Goal: Transaction & Acquisition: Purchase product/service

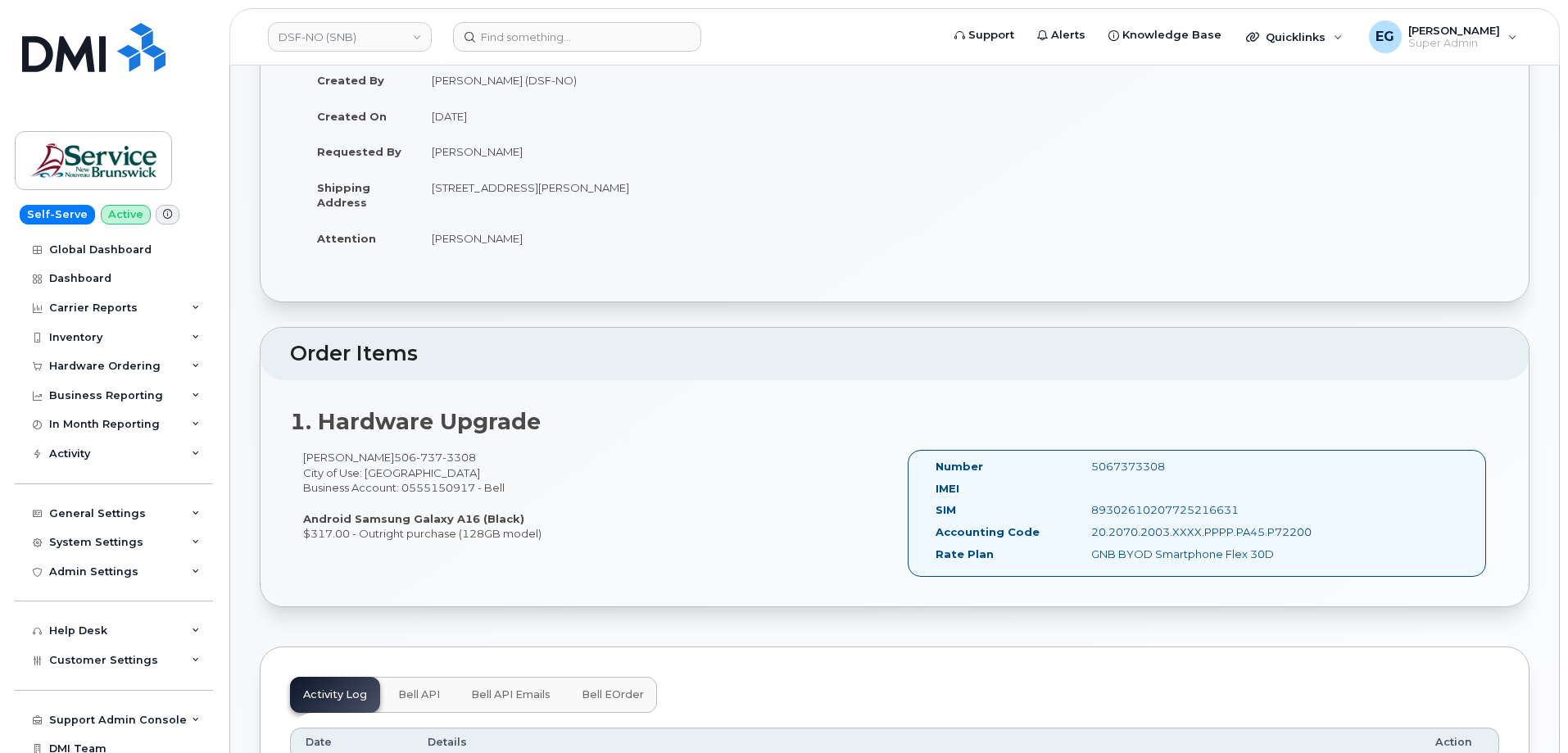
scroll to position [82, 0]
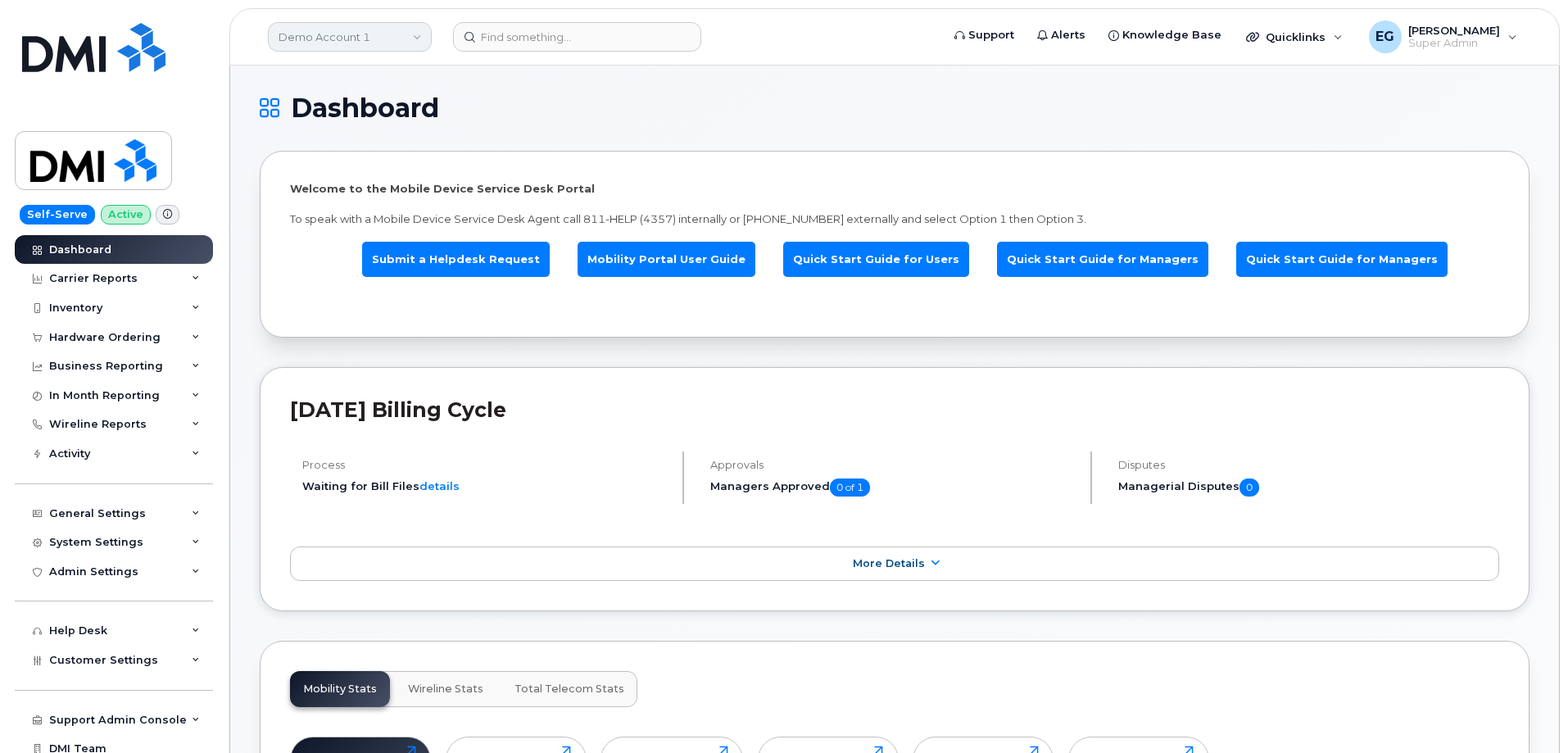
drag, startPoint x: 377, startPoint y: 33, endPoint x: 369, endPoint y: 31, distance: 8.2
click at [376, 33] on link "Demo Account 1" at bounding box center [349, 36] width 164 height 29
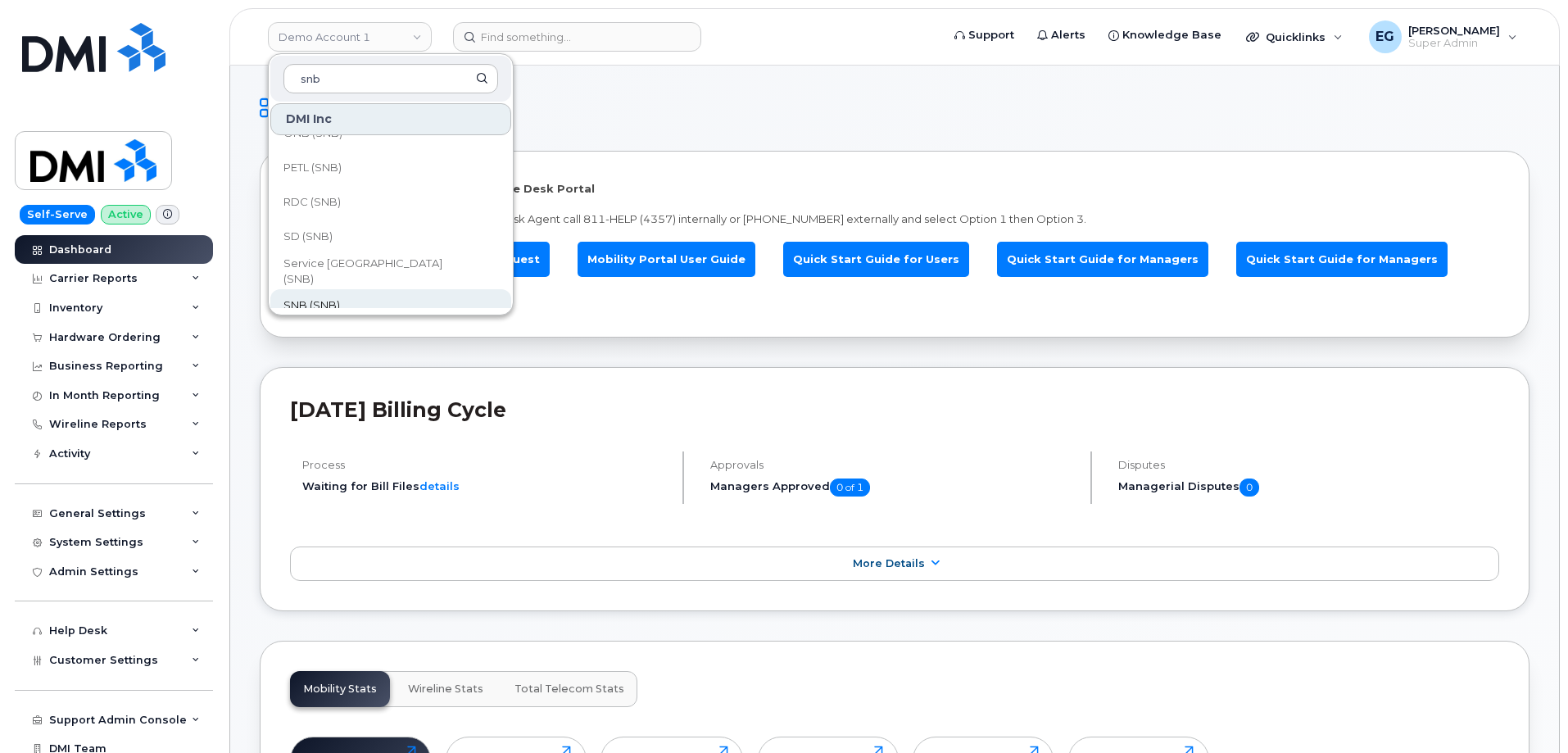
scroll to position [737, 0]
type input "snb"
click at [317, 273] on span "SNB (SNB)" at bounding box center [312, 277] width 57 height 16
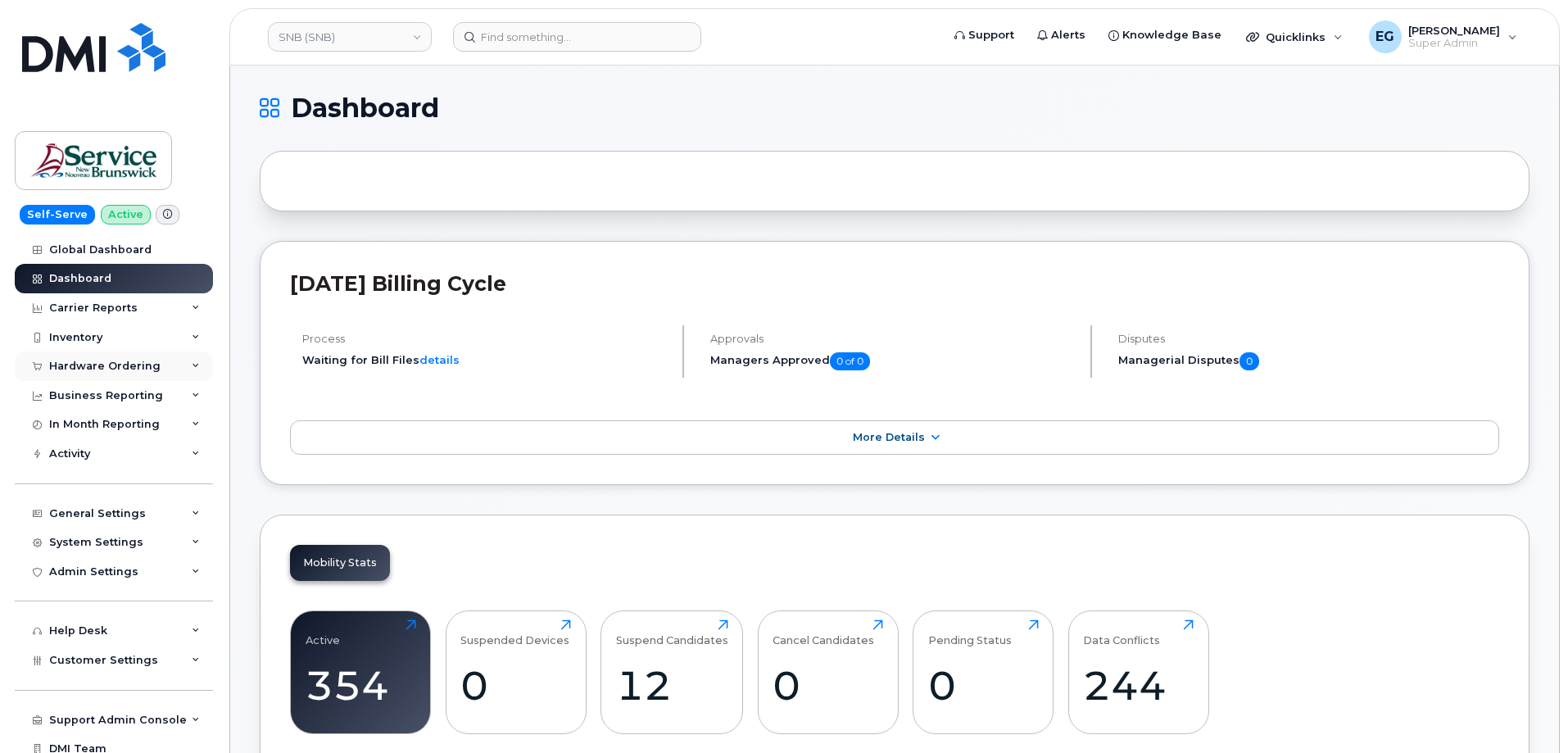
click at [141, 362] on div "Hardware Ordering" at bounding box center [105, 366] width 112 height 13
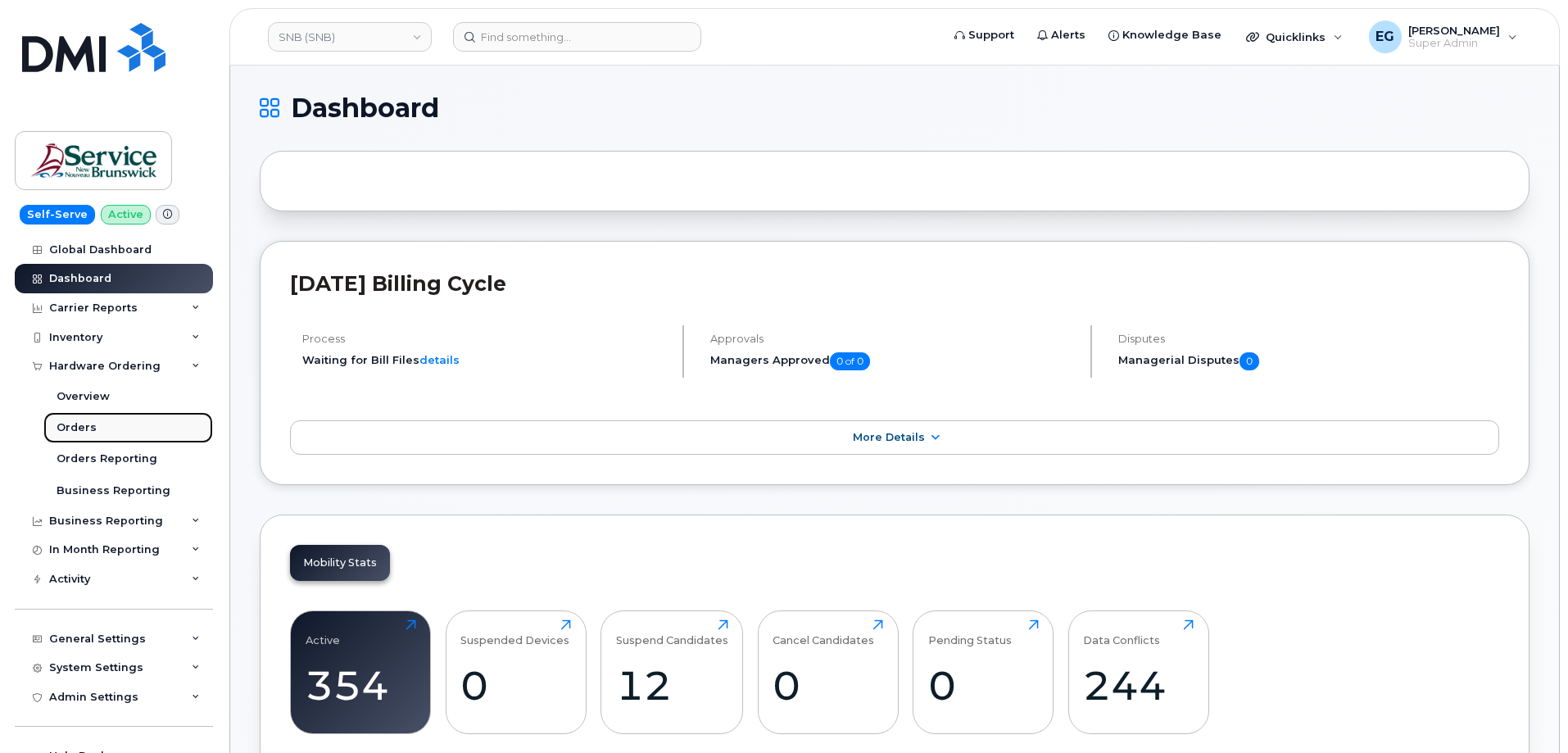
click at [83, 427] on div "Orders" at bounding box center [76, 428] width 40 height 15
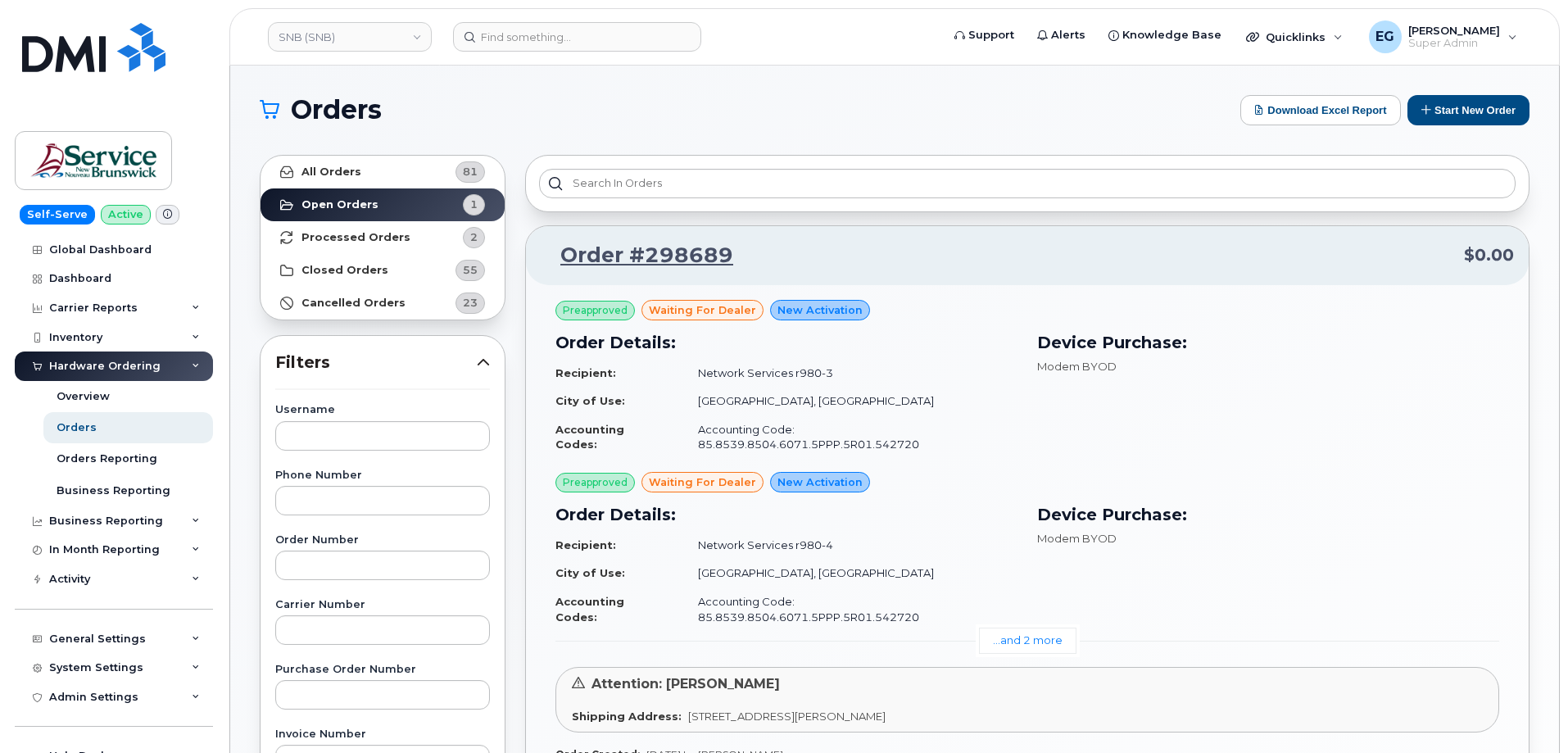
click at [1472, 93] on div "Orders Download Excel Report Start New Order All Orders 81 Open Orders 1 Proces…" at bounding box center [895, 691] width 1329 height 1251
click at [1466, 98] on button "Start New Order" at bounding box center [1469, 110] width 122 height 30
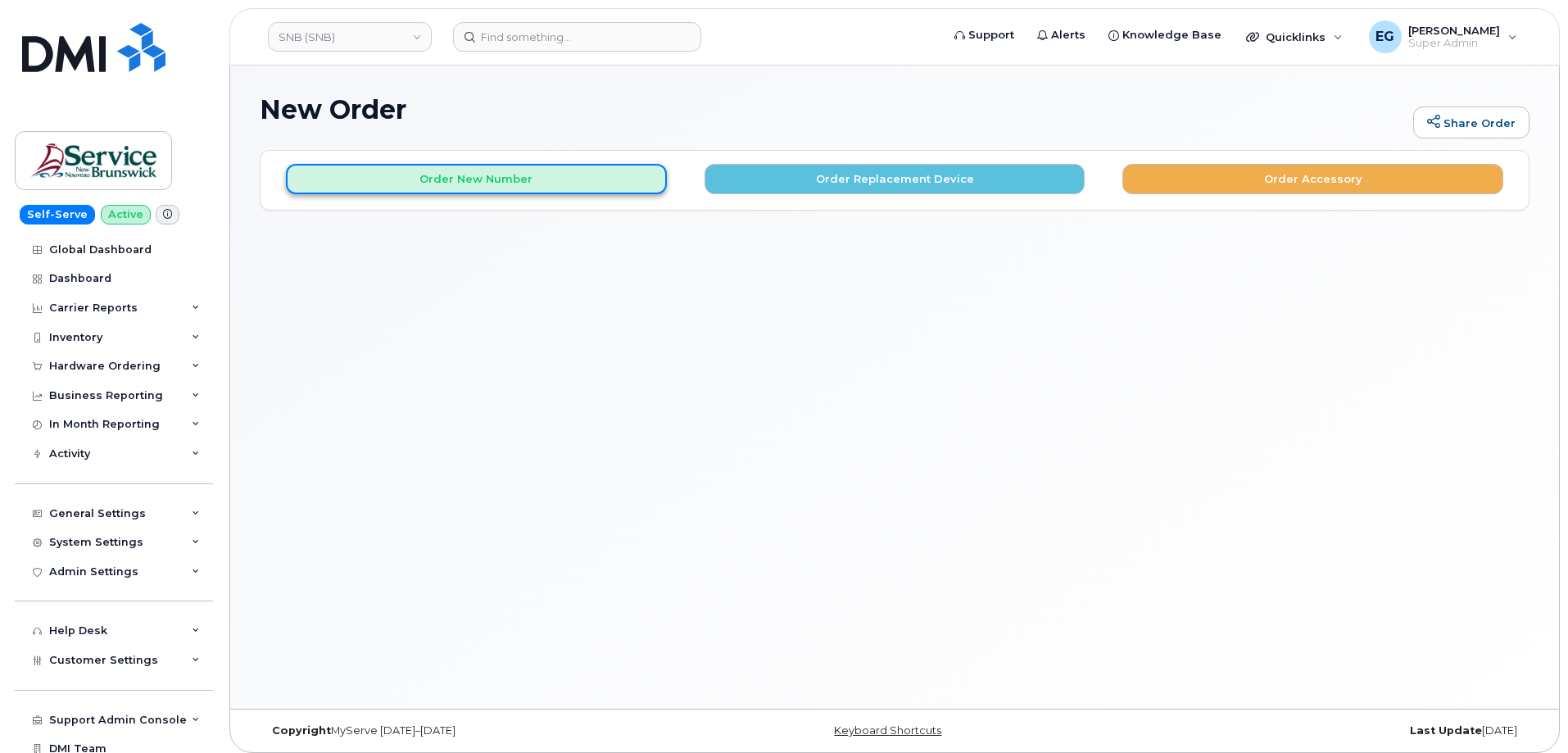
click at [477, 180] on button "Order New Number" at bounding box center [477, 179] width 381 height 30
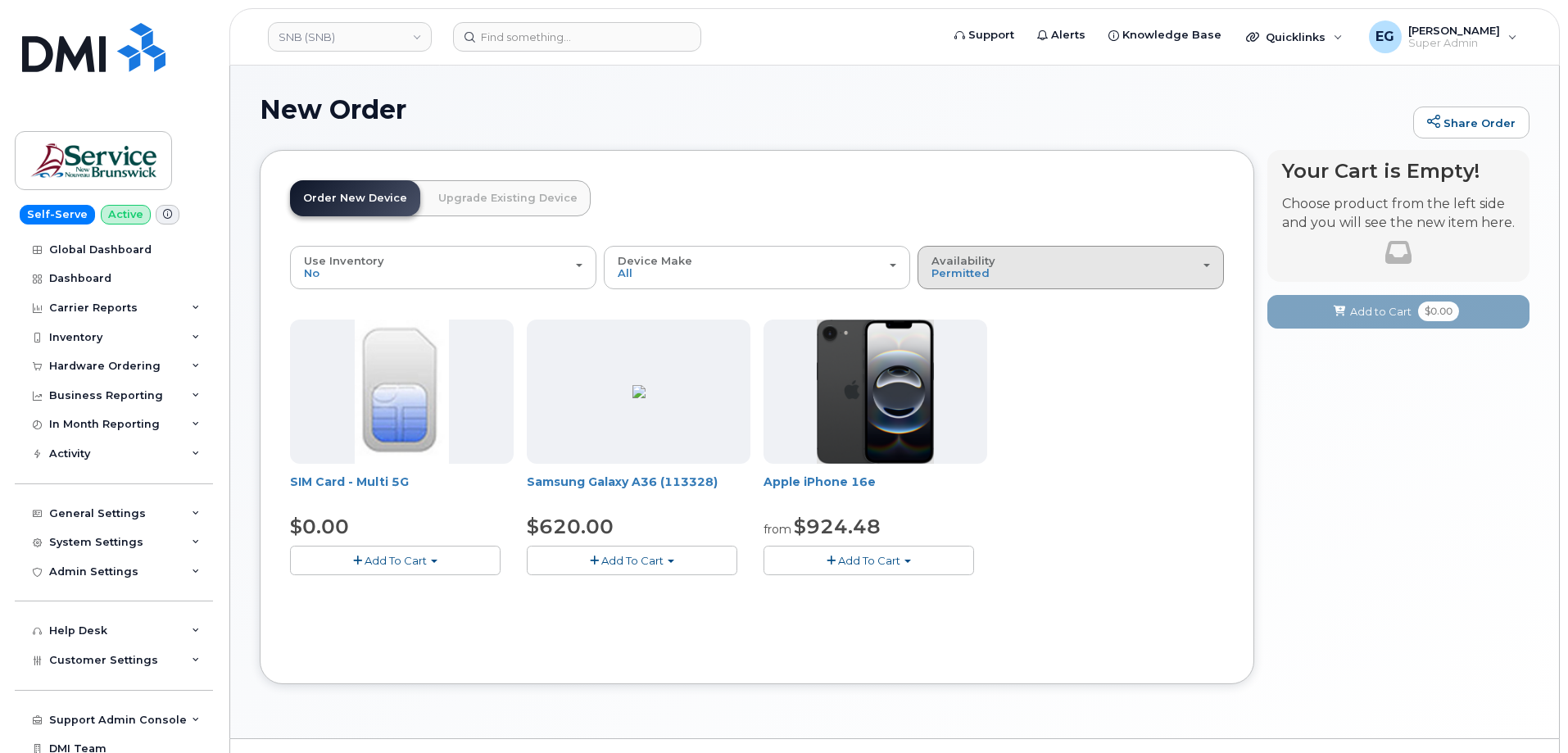
click at [1099, 260] on div "Availability Permitted All" at bounding box center [1071, 268] width 278 height 26
click at [931, 330] on label "All" at bounding box center [939, 332] width 35 height 19
click at [0, 0] on input "All" at bounding box center [0, 0] width 0 height 0
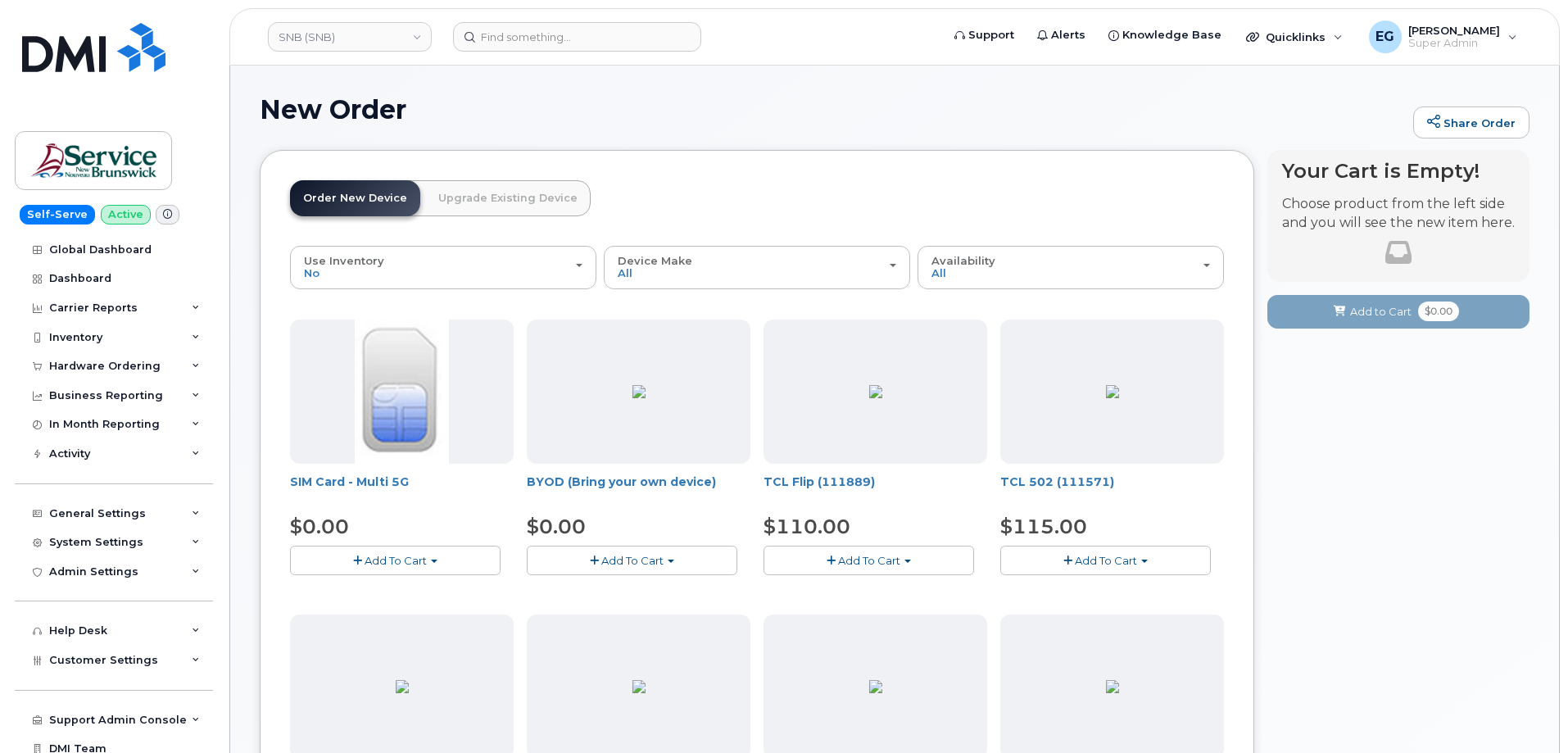
click at [626, 560] on span "Add To Cart" at bounding box center [633, 560] width 62 height 13
click at [601, 617] on link "$0.00 - 30-day activation" at bounding box center [614, 610] width 167 height 20
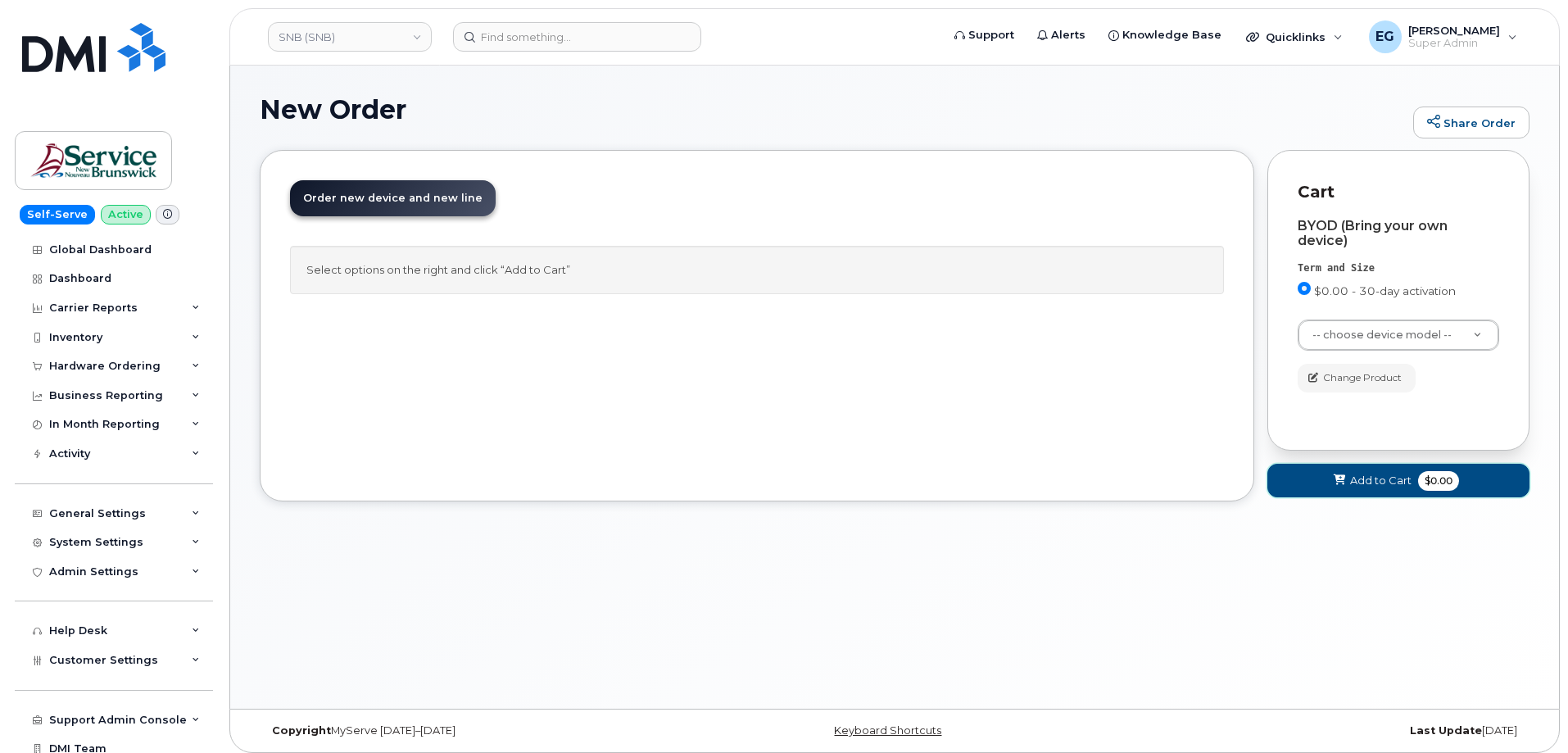
click at [1354, 475] on span "Add to Cart" at bounding box center [1380, 481] width 61 height 16
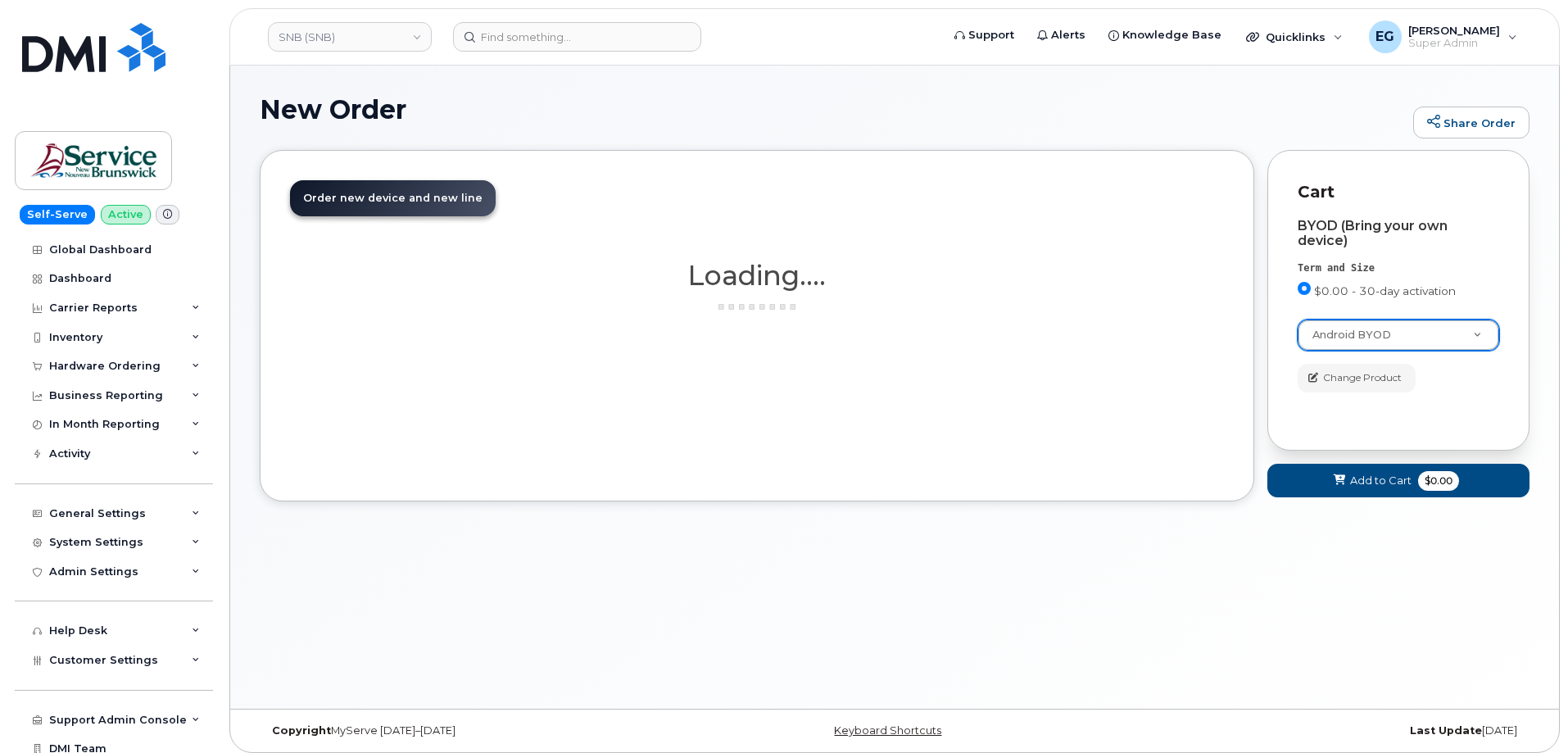
select select "2422"
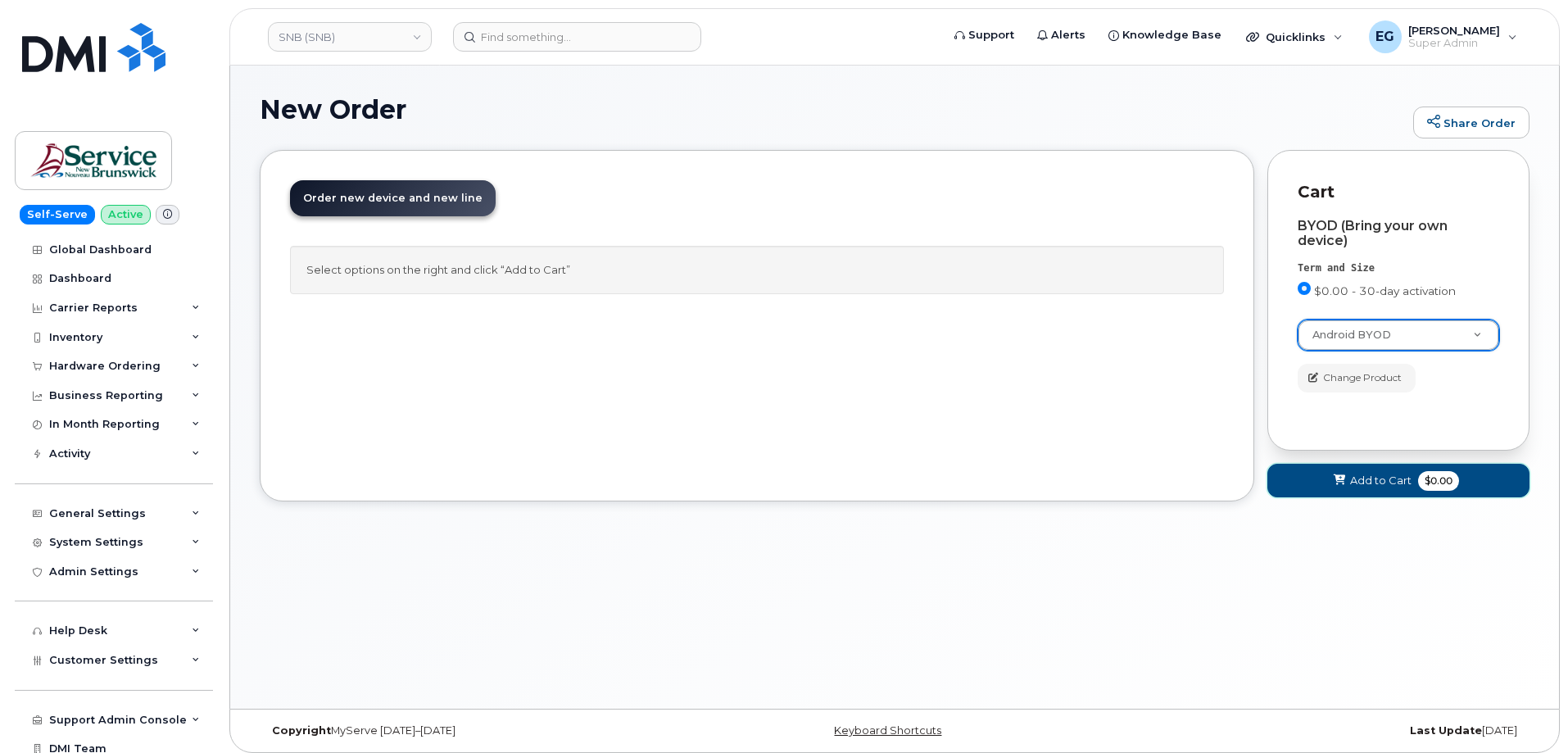
click at [1358, 487] on span "Add to Cart" at bounding box center [1380, 481] width 61 height 16
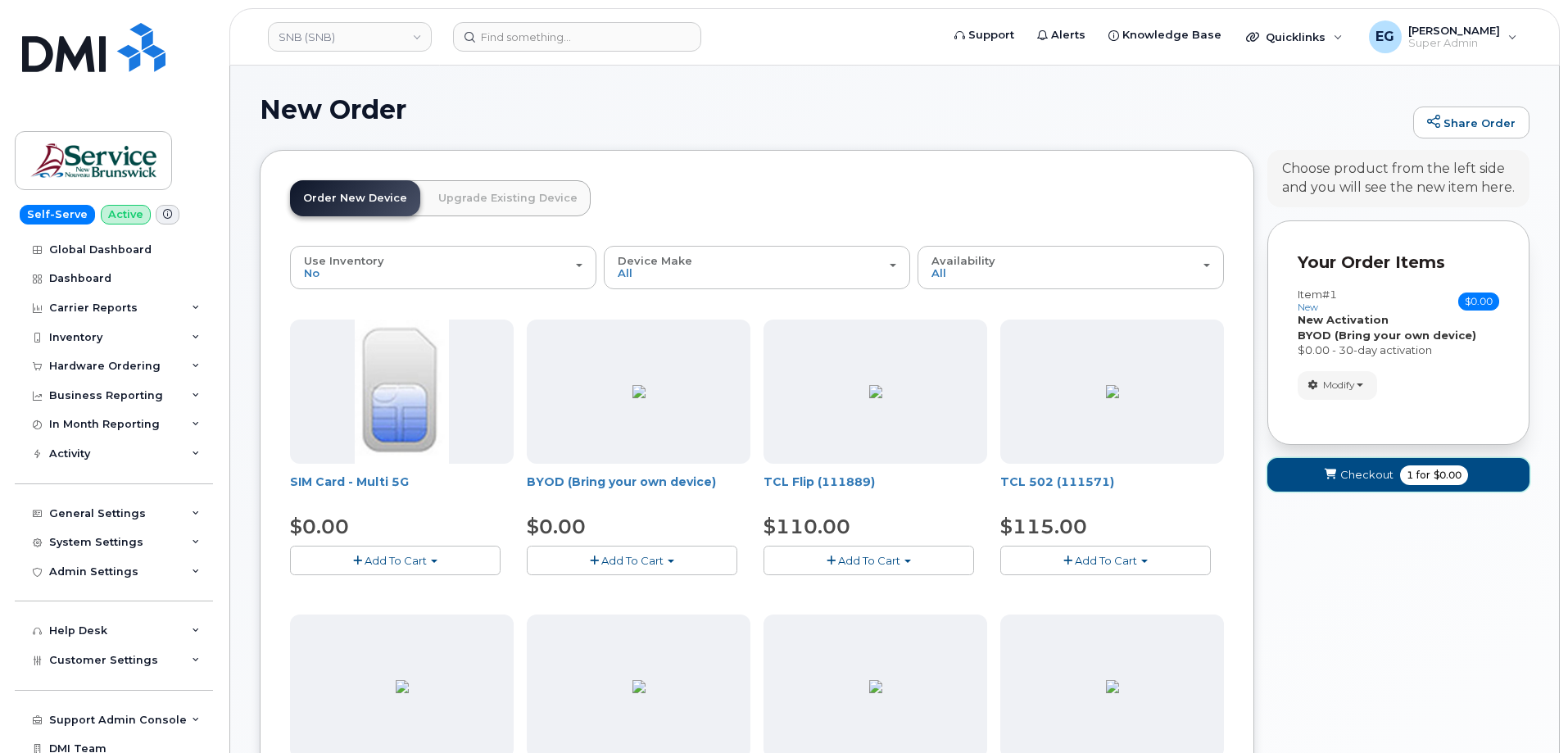
click at [1373, 472] on span "Checkout" at bounding box center [1367, 475] width 53 height 16
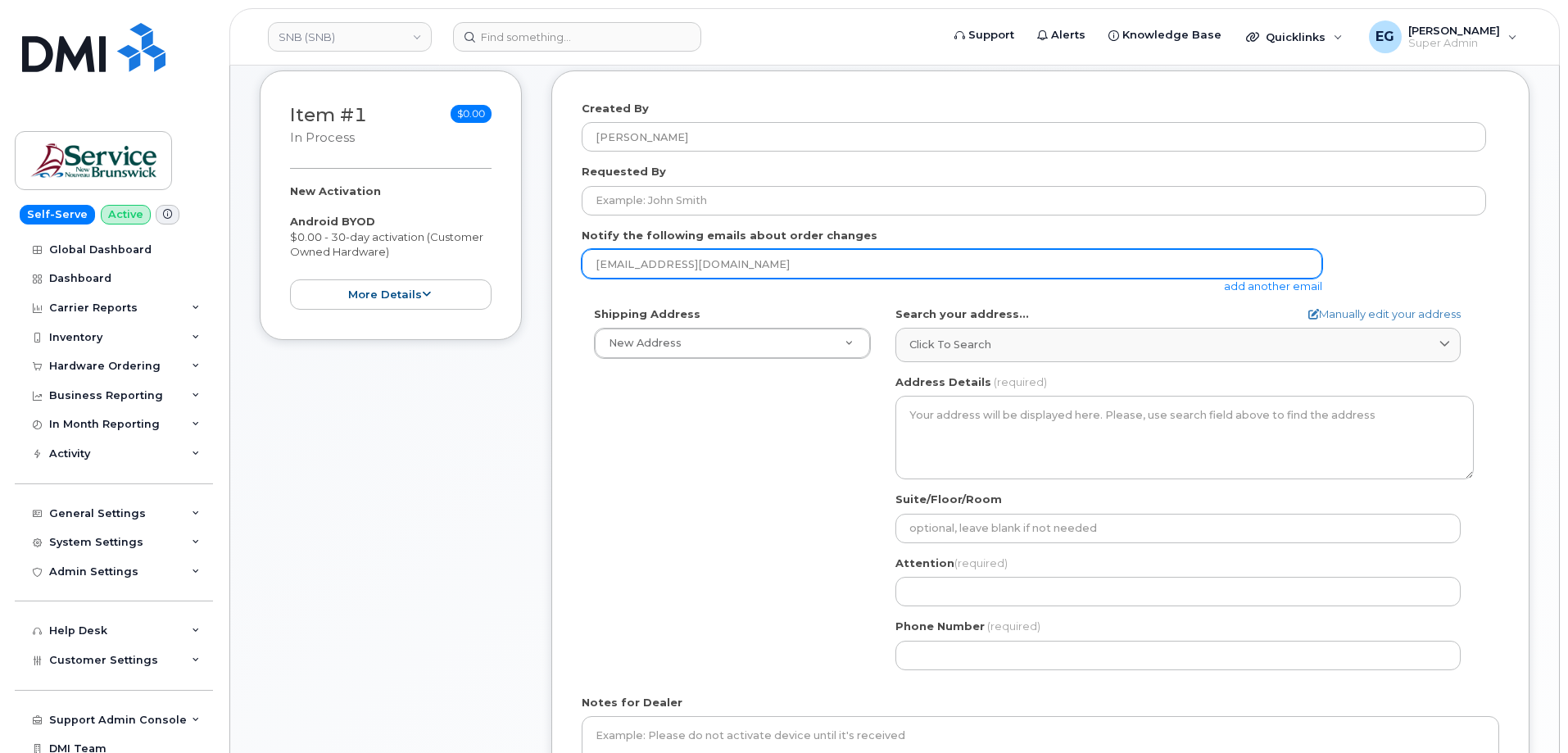
scroll to position [245, 0]
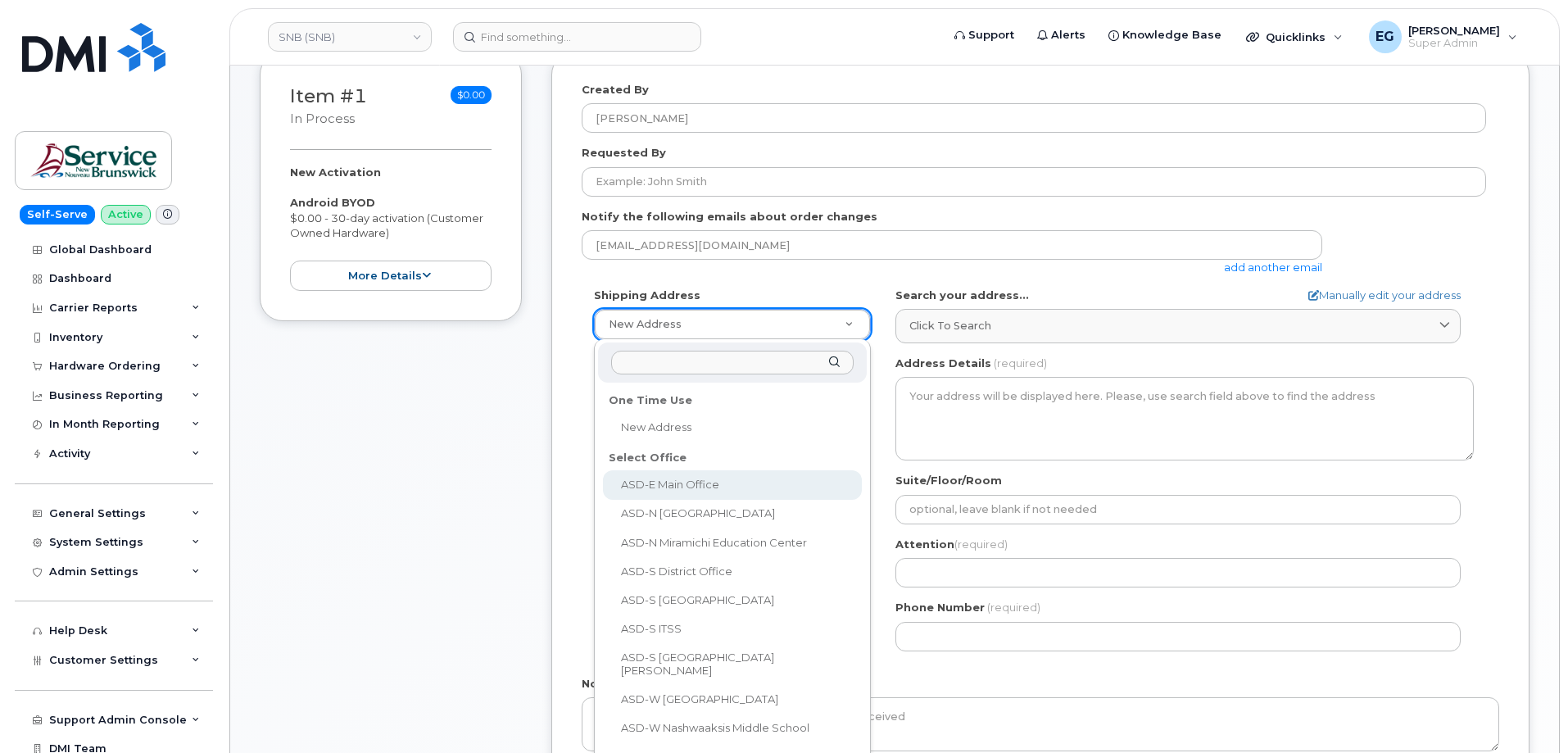
select select
type textarea "200-1077 St George Blvd Moncton New Brunswick E1E 4C9"
type input "Melissa McEachern"
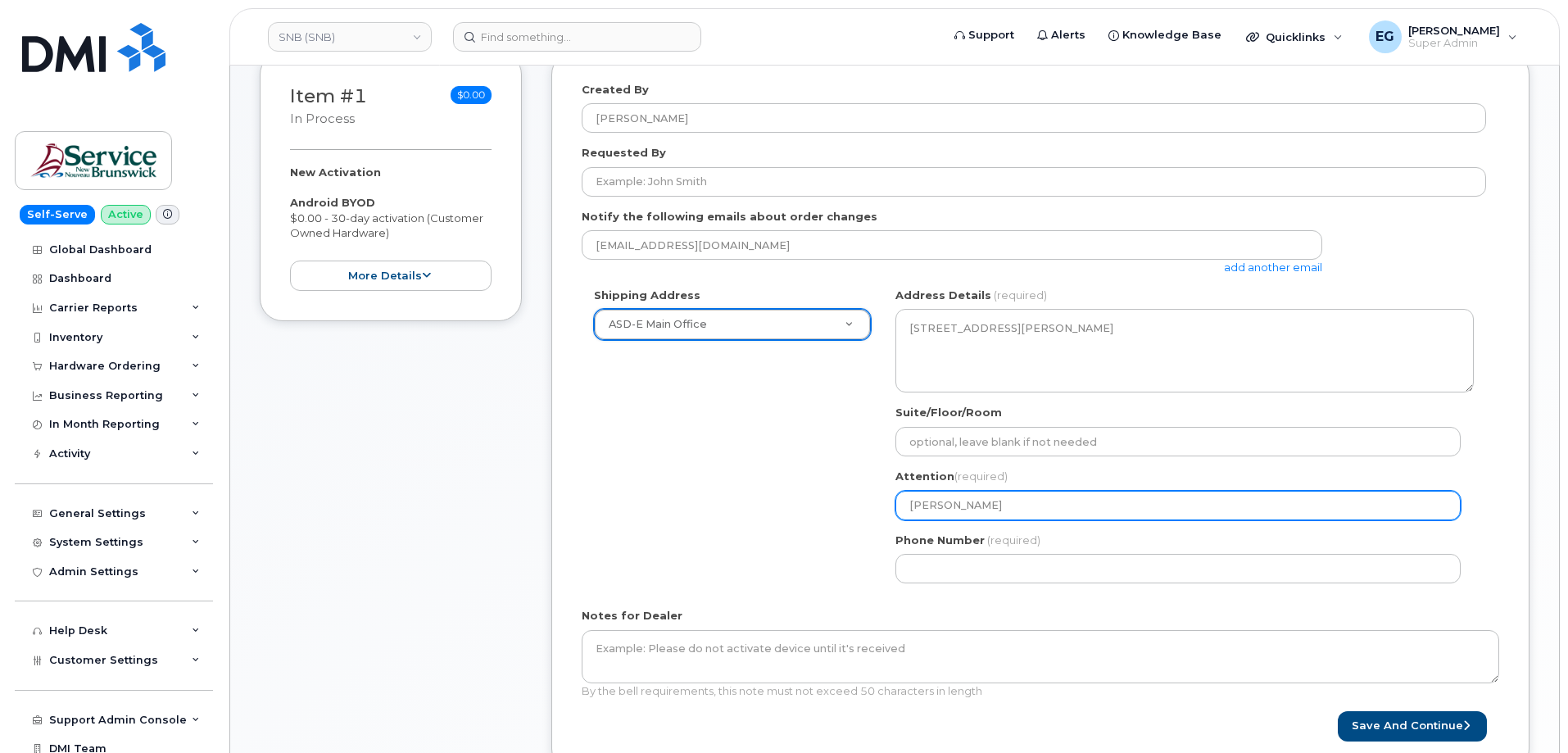
click at [992, 517] on input "Melissa McEachern" at bounding box center [1178, 505] width 565 height 29
click at [999, 511] on input "Melissa McEachern" at bounding box center [1178, 505] width 565 height 29
select select
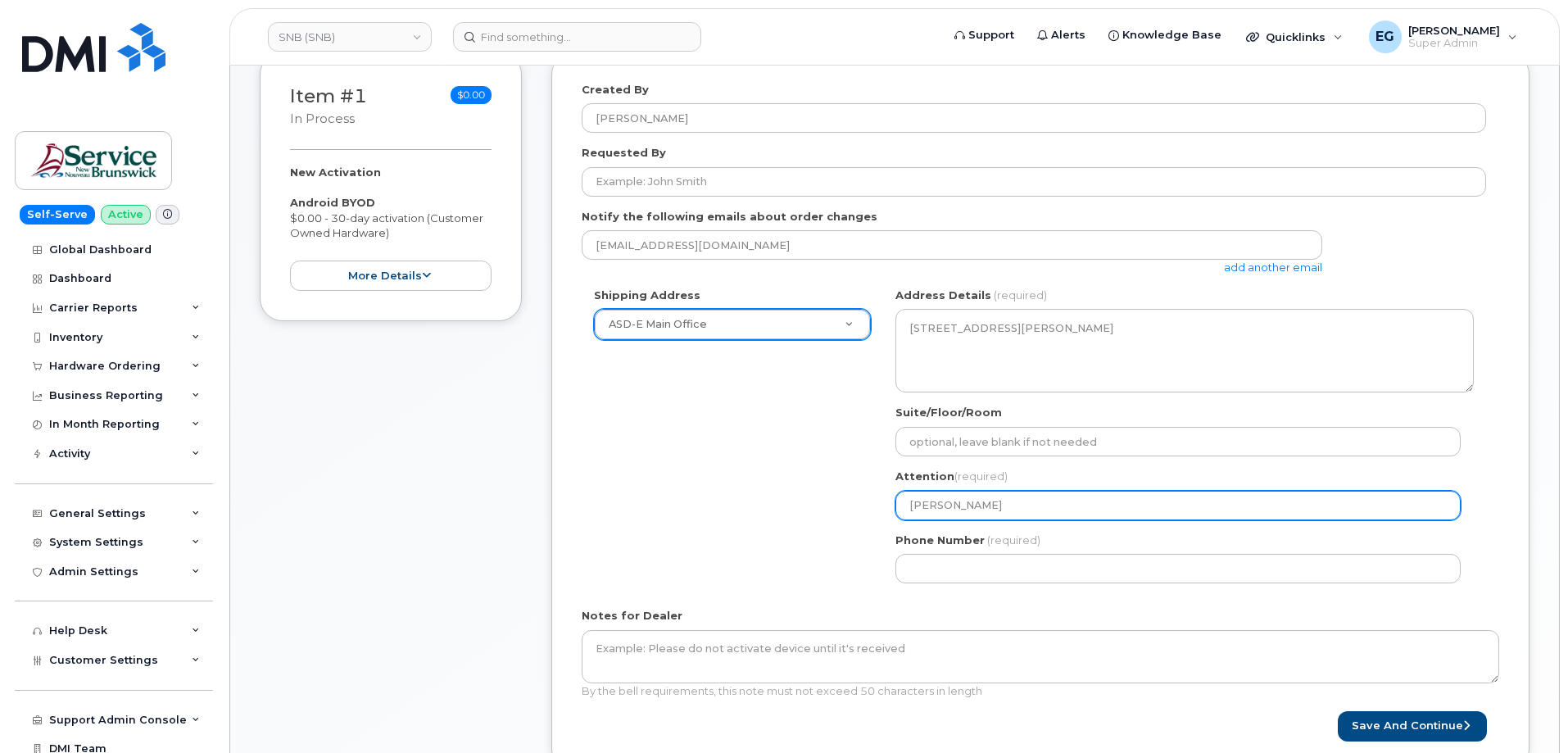
type input "T"
select select
type input "Te"
select select
type input "Tes"
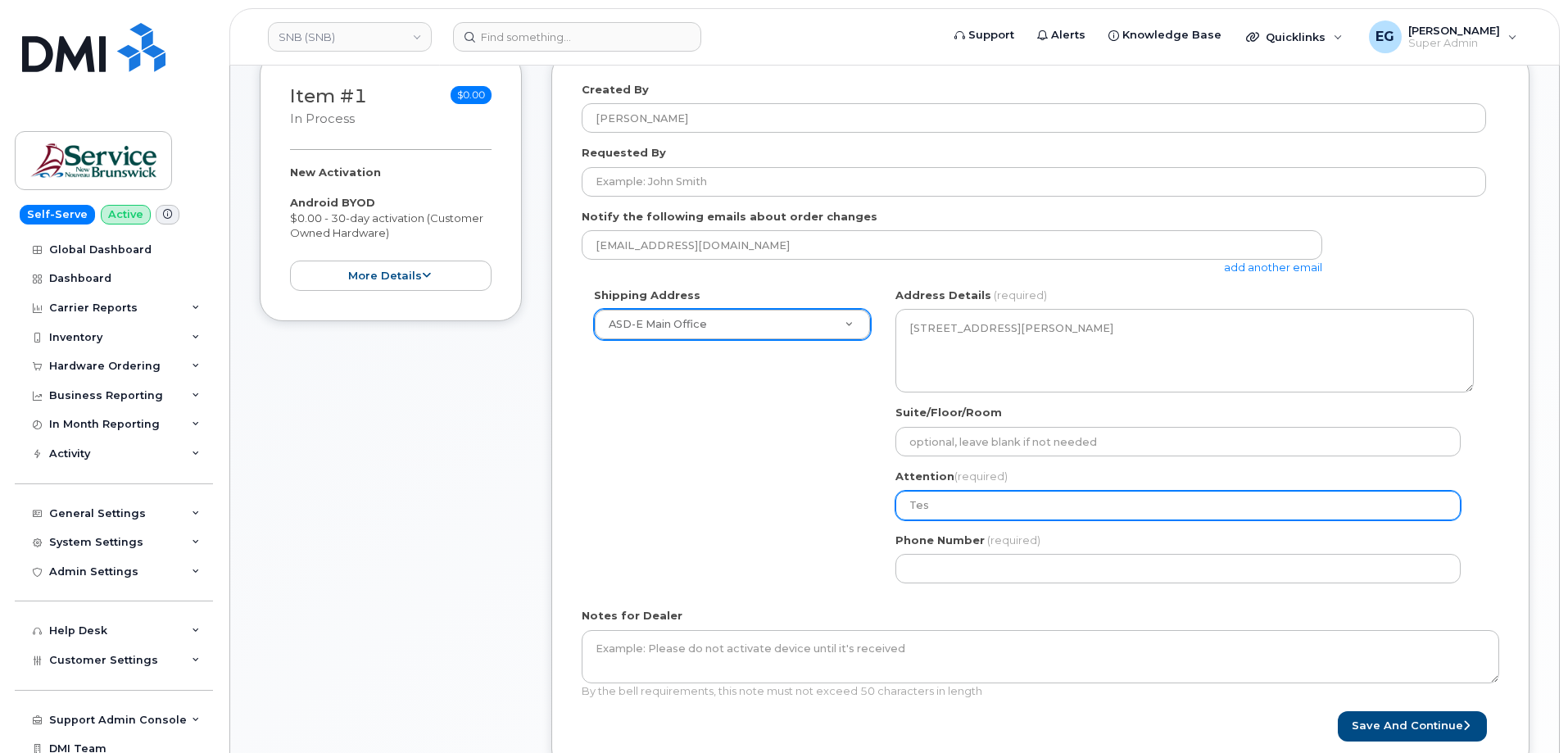
select select
type input "Test"
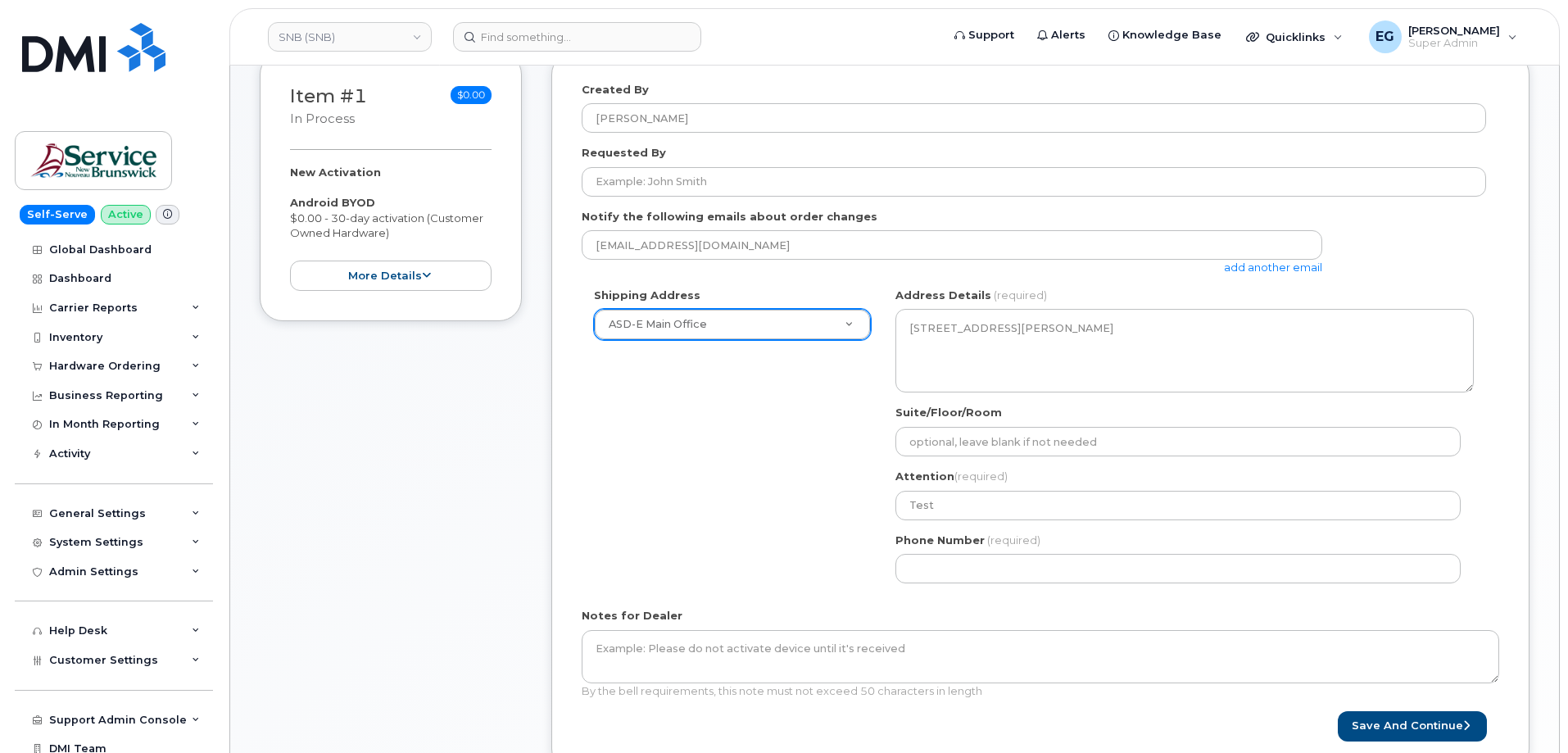
drag, startPoint x: 776, startPoint y: 592, endPoint x: 915, endPoint y: 592, distance: 139.0
click at [785, 596] on form "Created By Eric Gonzalez Requested By Notify the following emails about order c…" at bounding box center [1041, 411] width 918 height 660
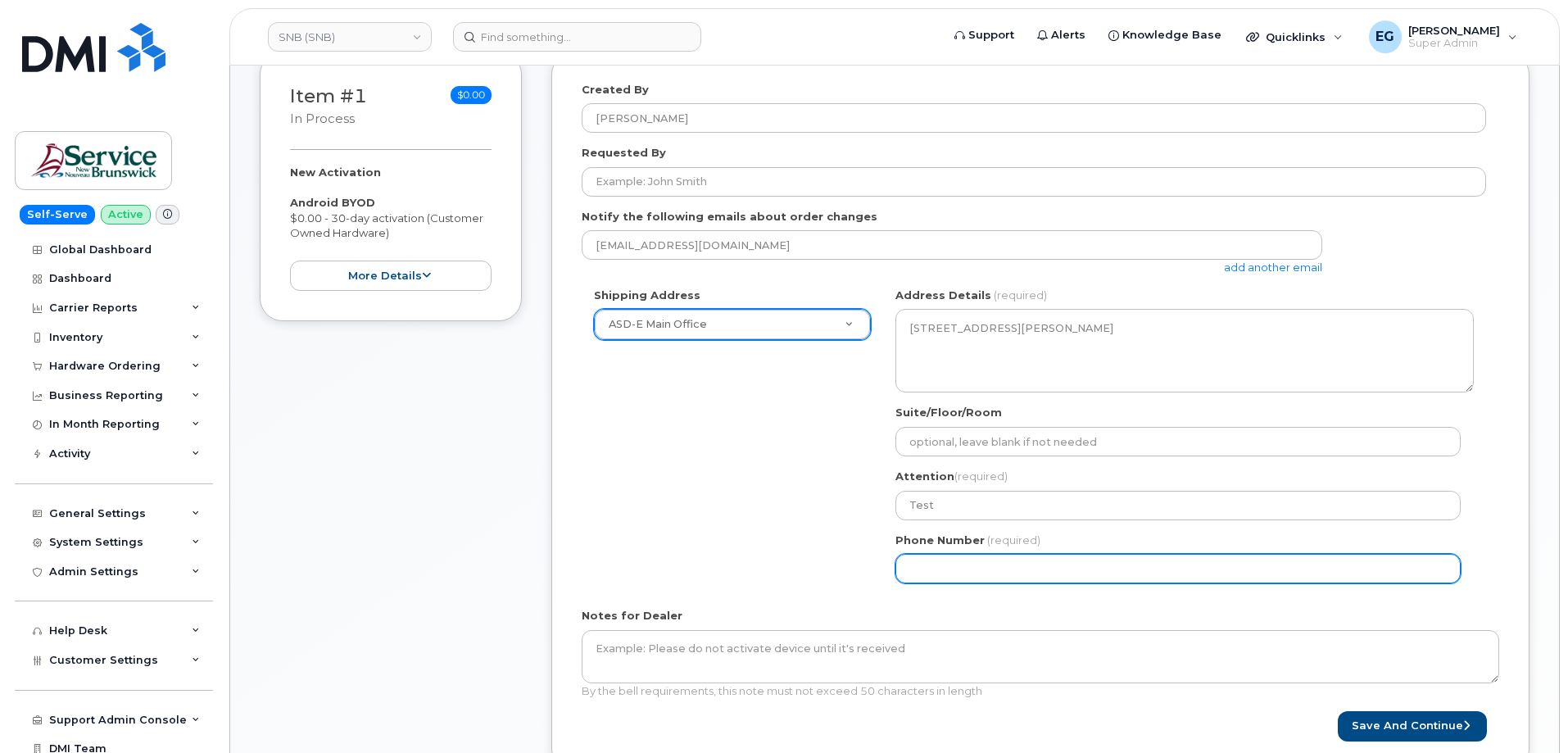
click at [956, 578] on input "Phone Number" at bounding box center [1178, 568] width 565 height 29
select select
click at [1032, 566] on input "Phone Number" at bounding box center [1178, 568] width 565 height 29
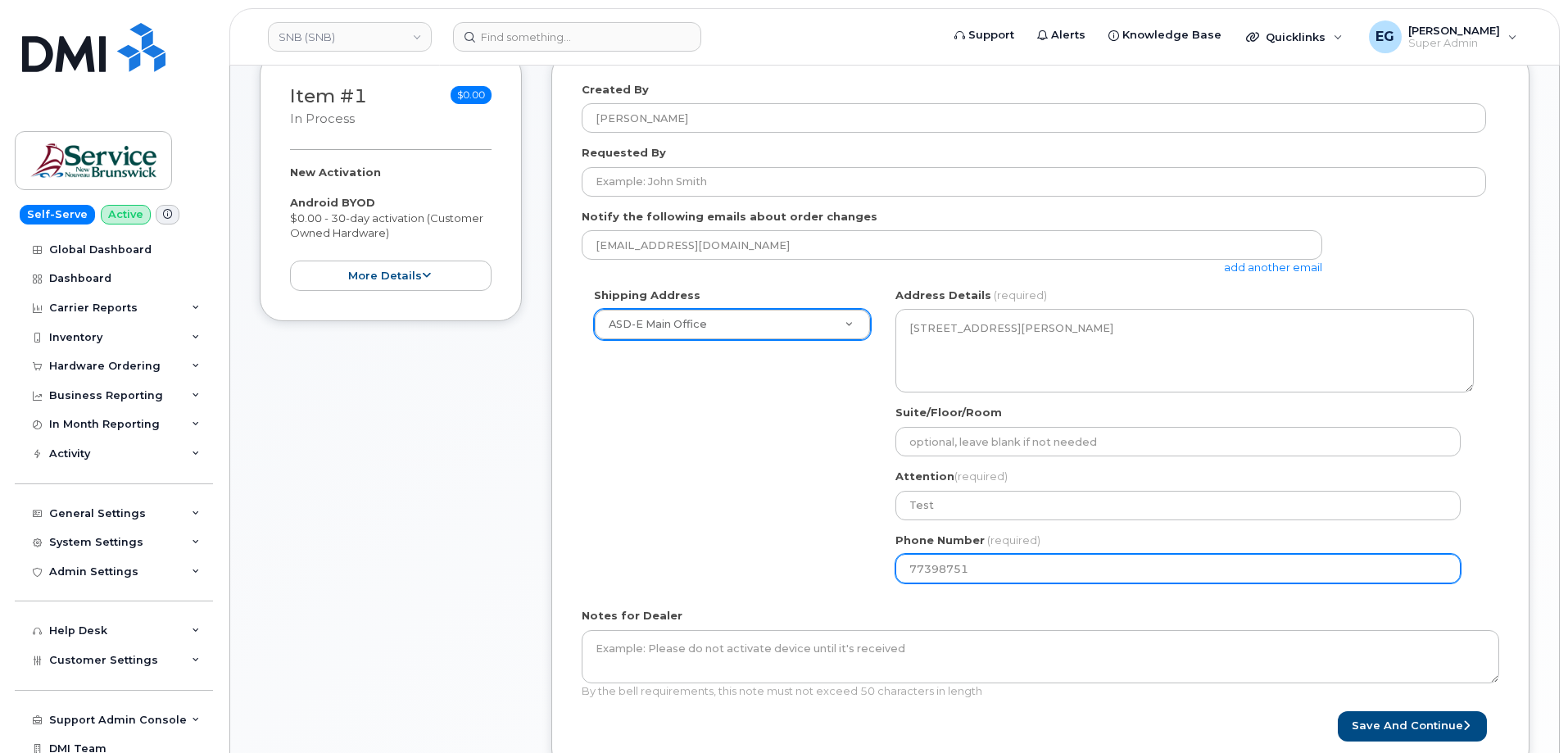
type input "773987514"
select select
type input "7739875146"
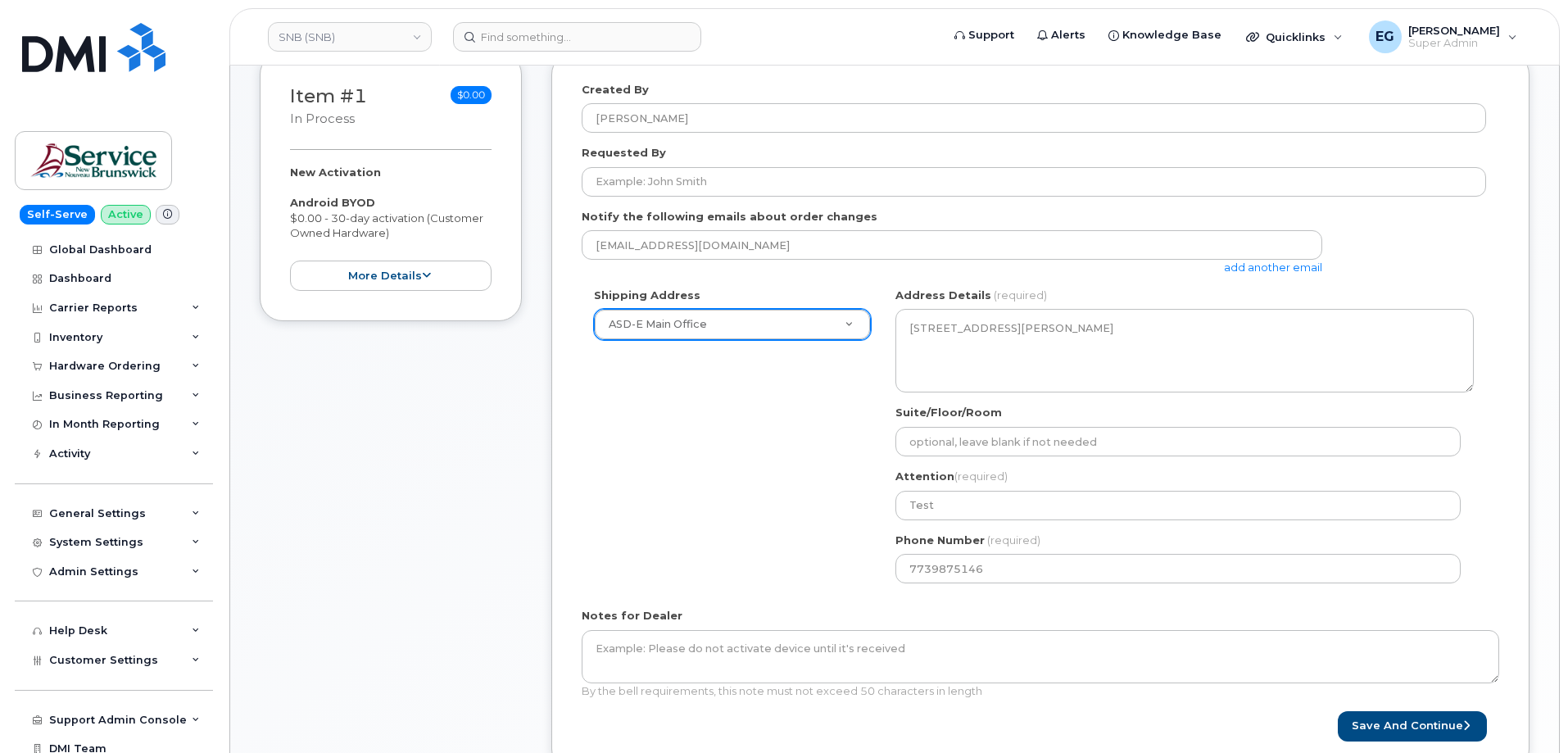
click at [698, 520] on div "Shipping Address ASD-E Main Office New Address ASD-E Main Office ASD-N Bathurst…" at bounding box center [1034, 442] width 904 height 308
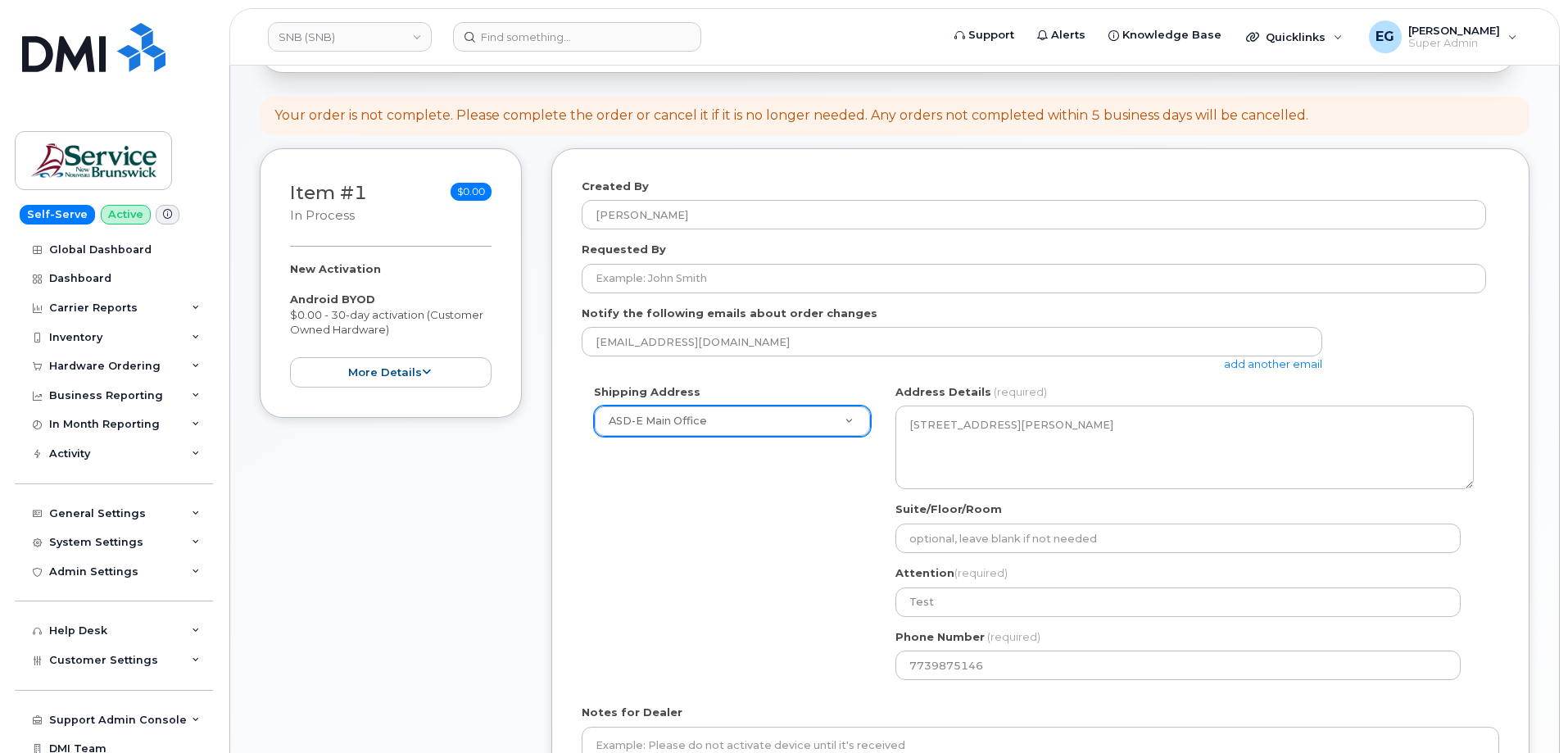
scroll to position [409, 0]
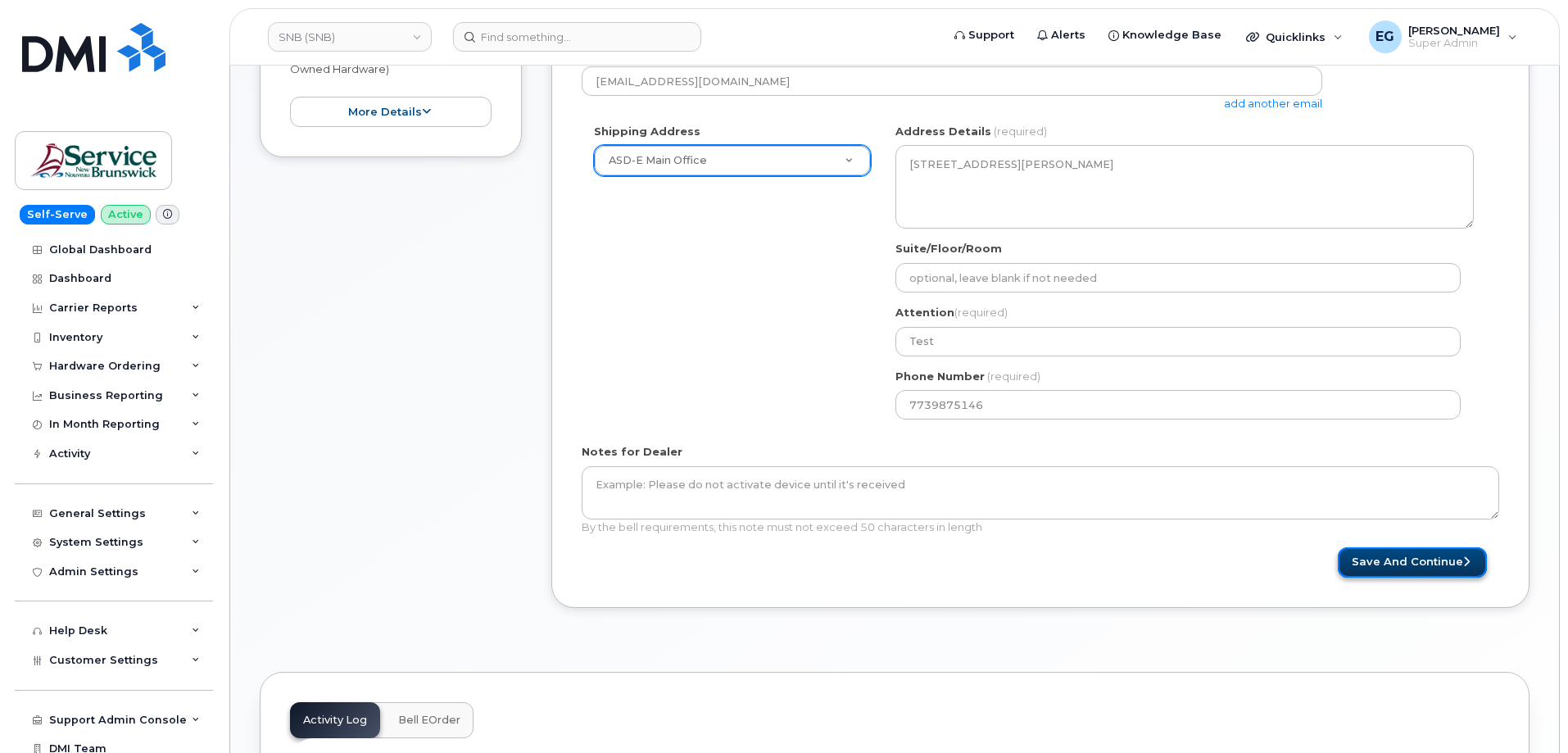
click at [1362, 560] on button "Save and Continue" at bounding box center [1412, 563] width 149 height 30
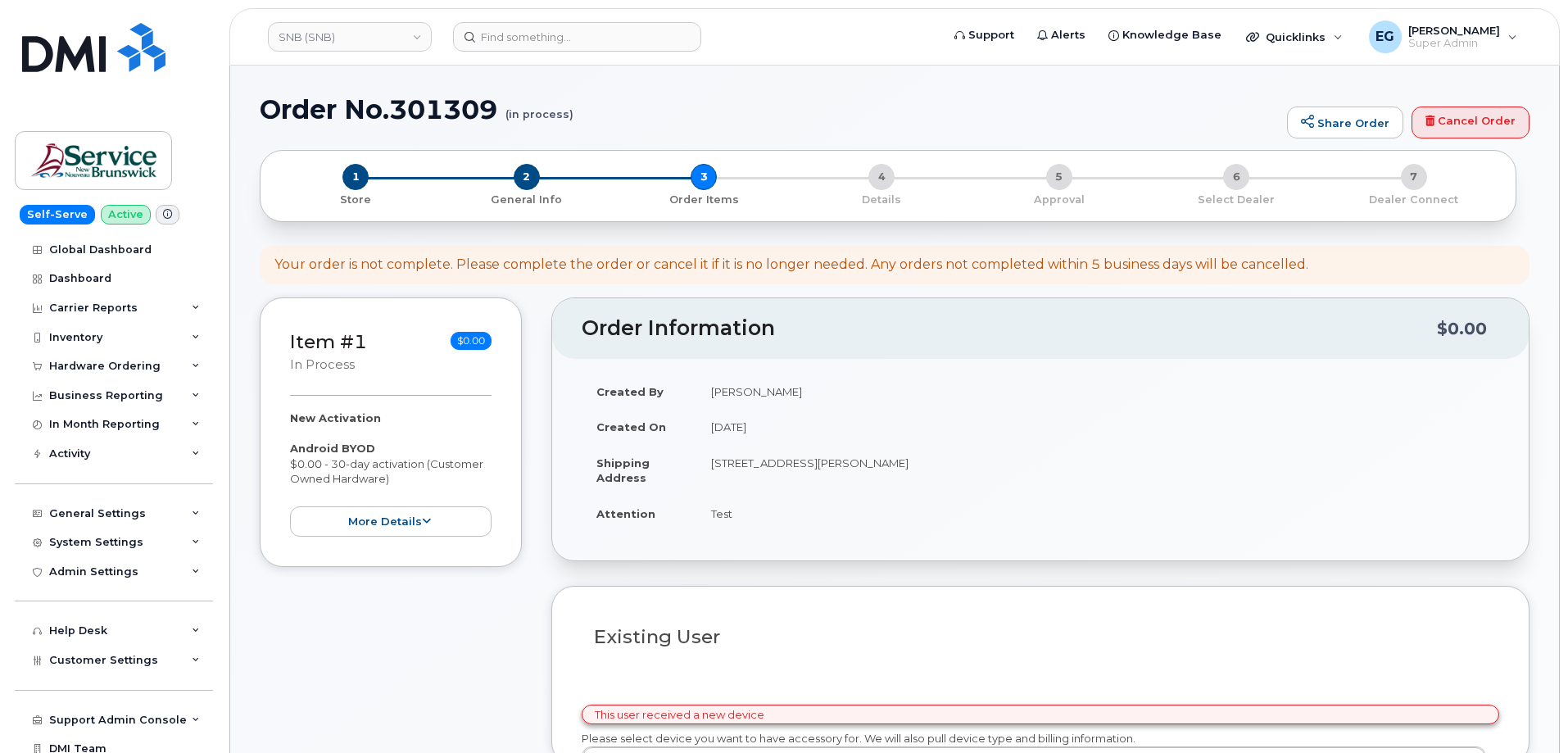
select select
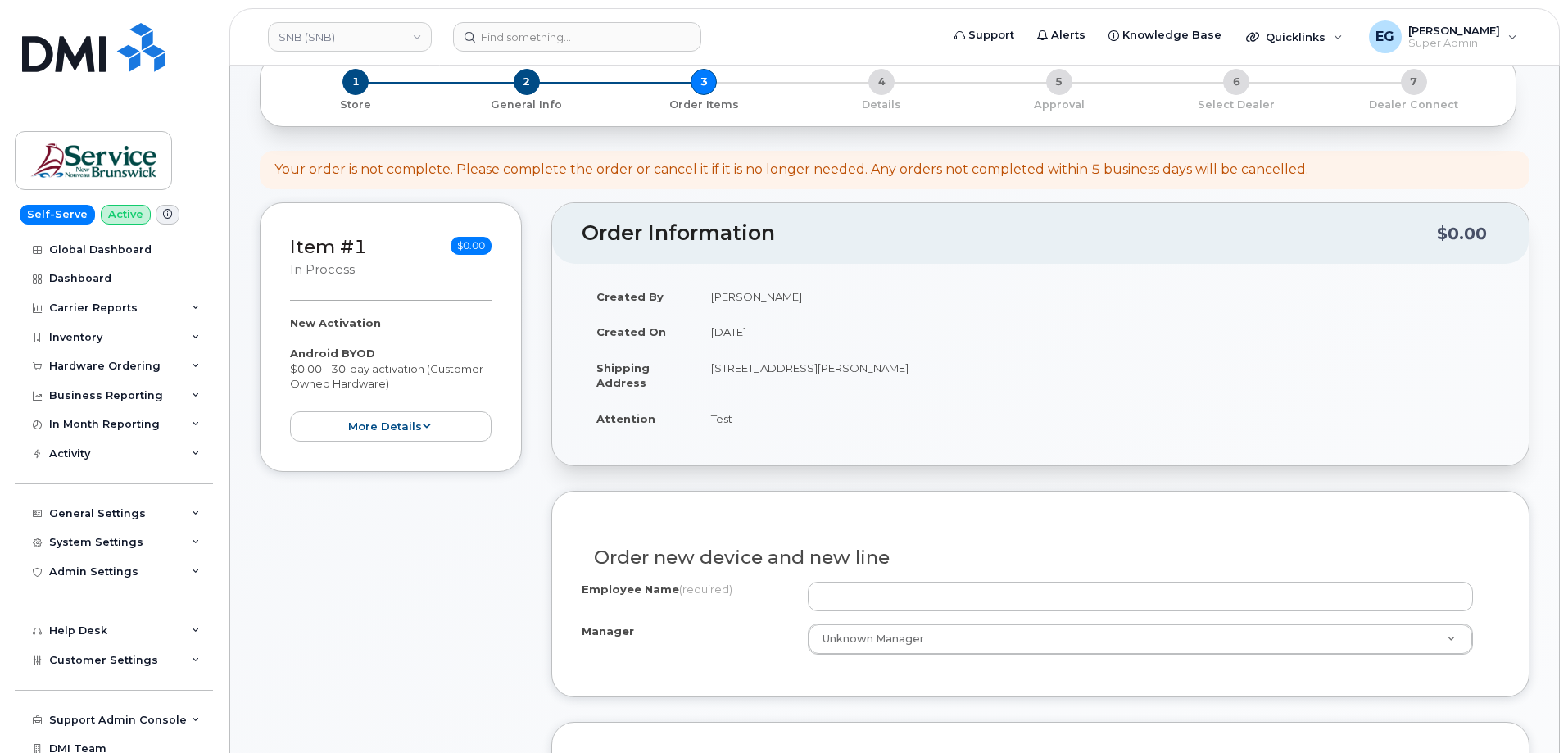
scroll to position [82, 0]
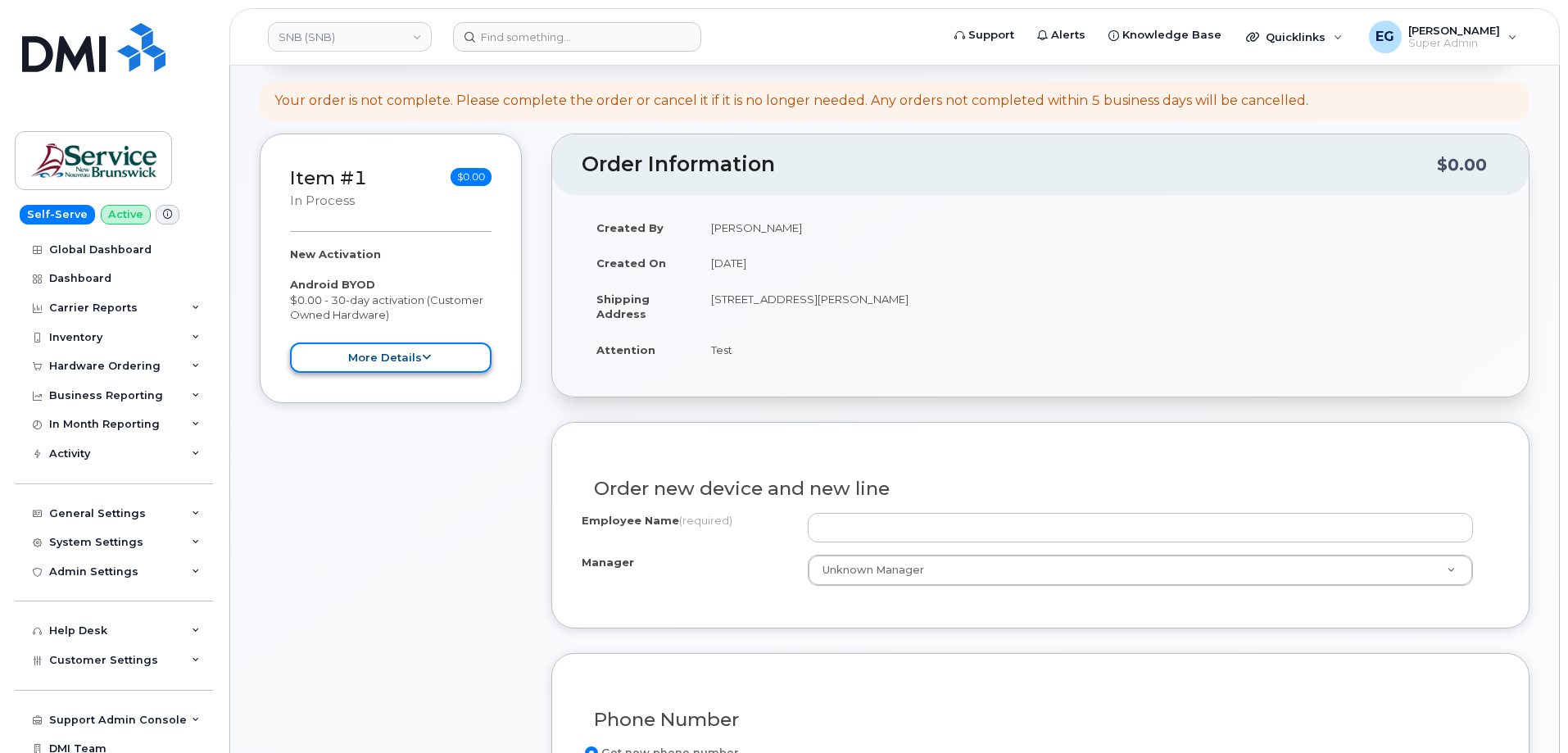
click at [408, 372] on button "more details" at bounding box center [391, 358] width 202 height 30
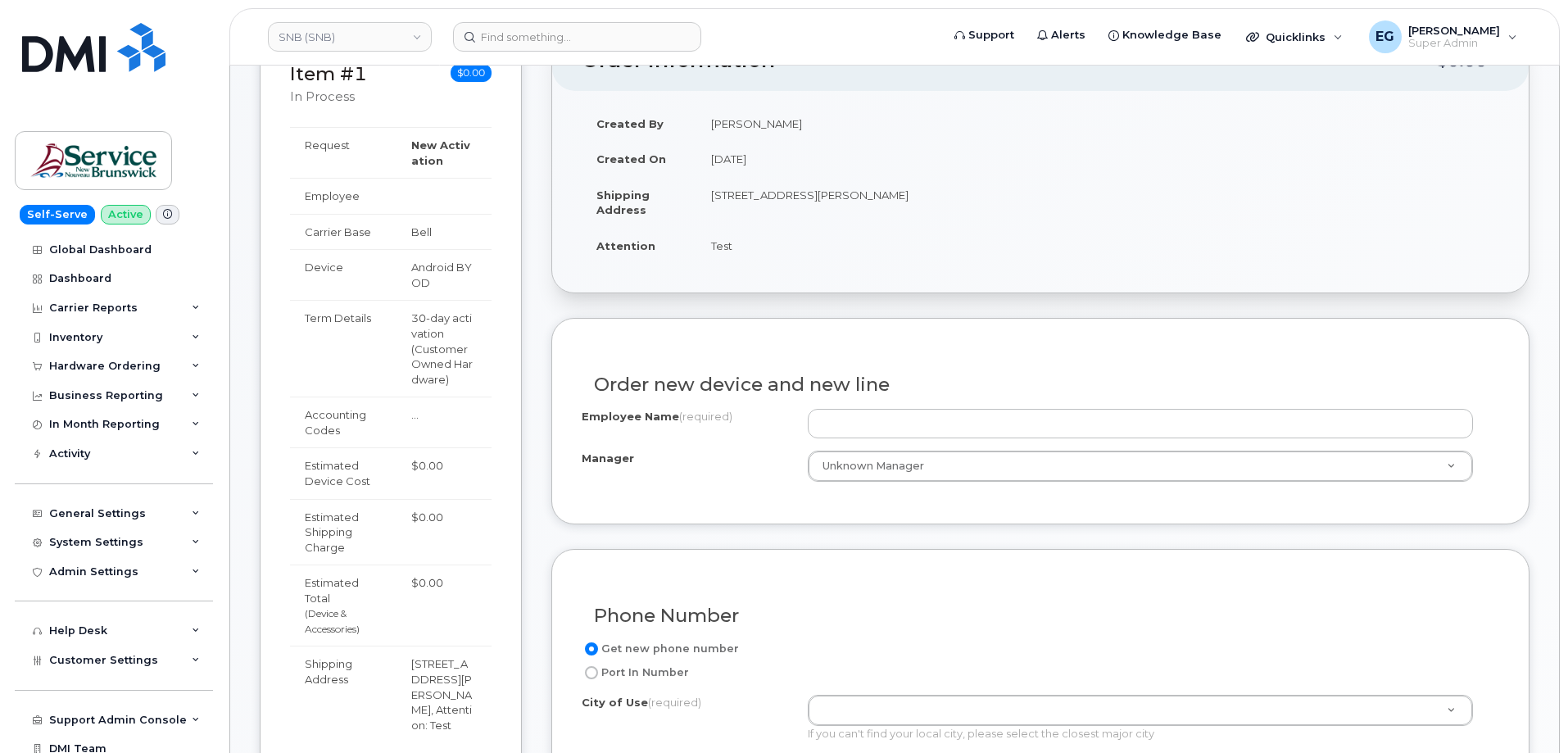
scroll to position [245, 0]
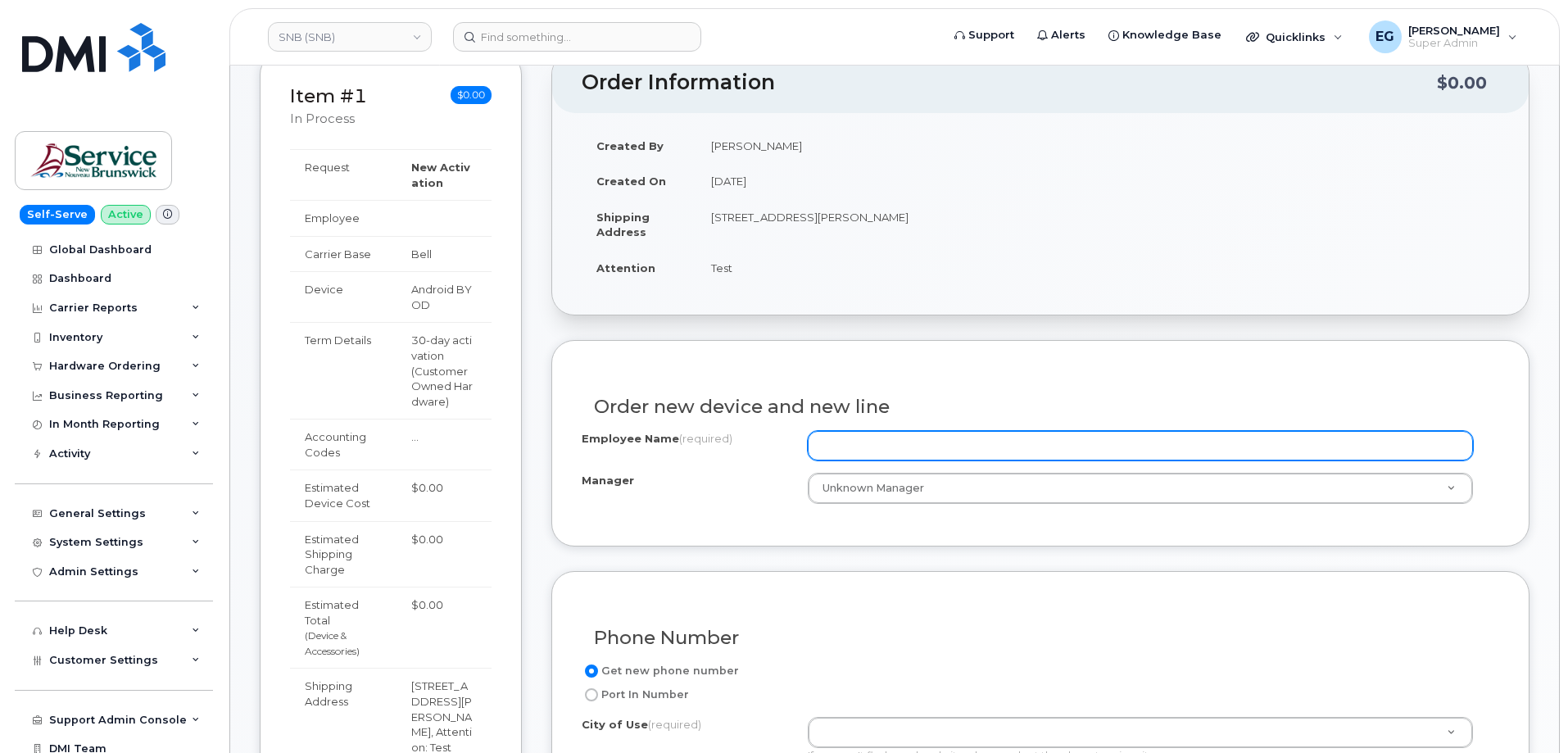
click at [967, 437] on input "Employee Name (required)" at bounding box center [1140, 446] width 665 height 29
type input "test"
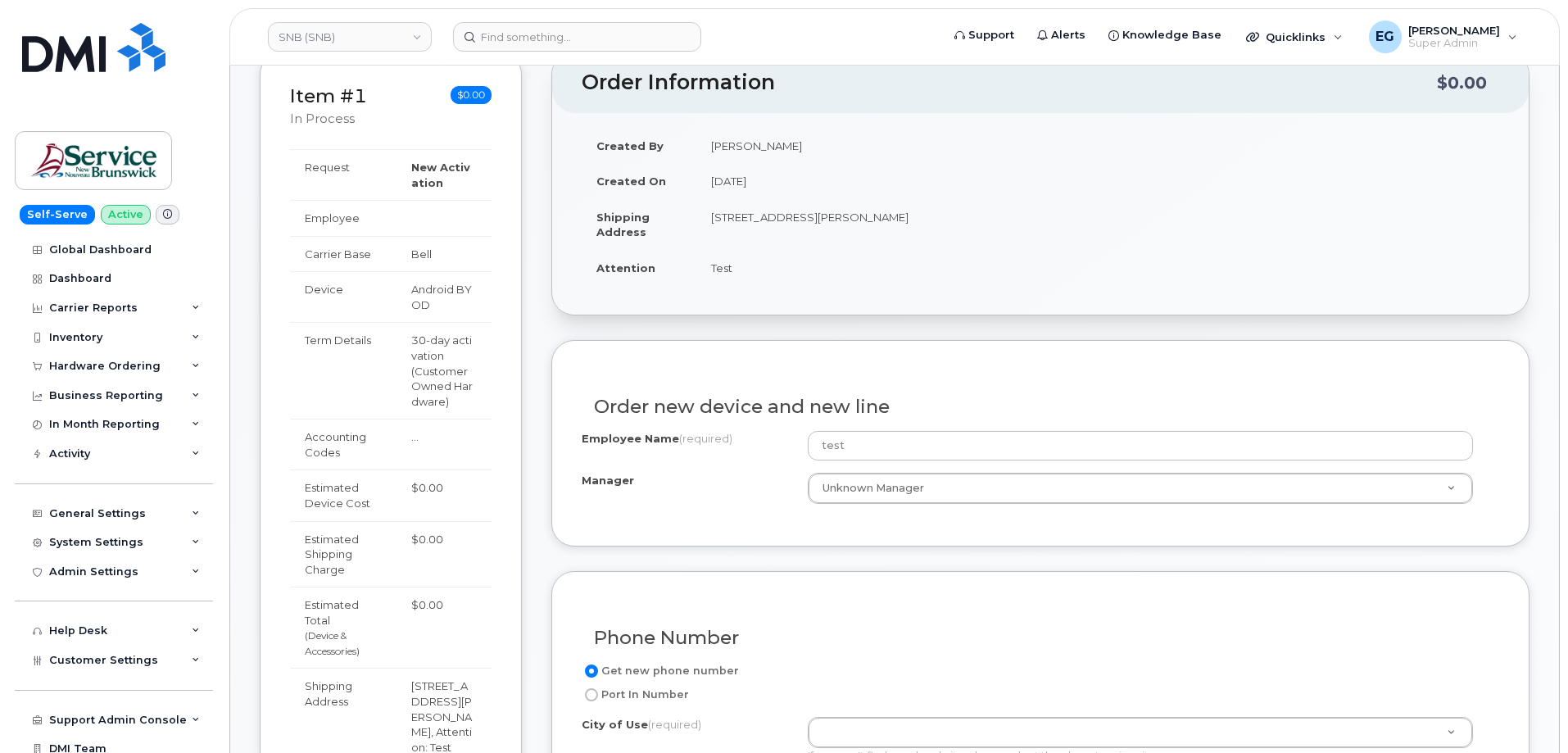
click at [785, 376] on div "Order new device and new line" at bounding box center [1041, 400] width 918 height 60
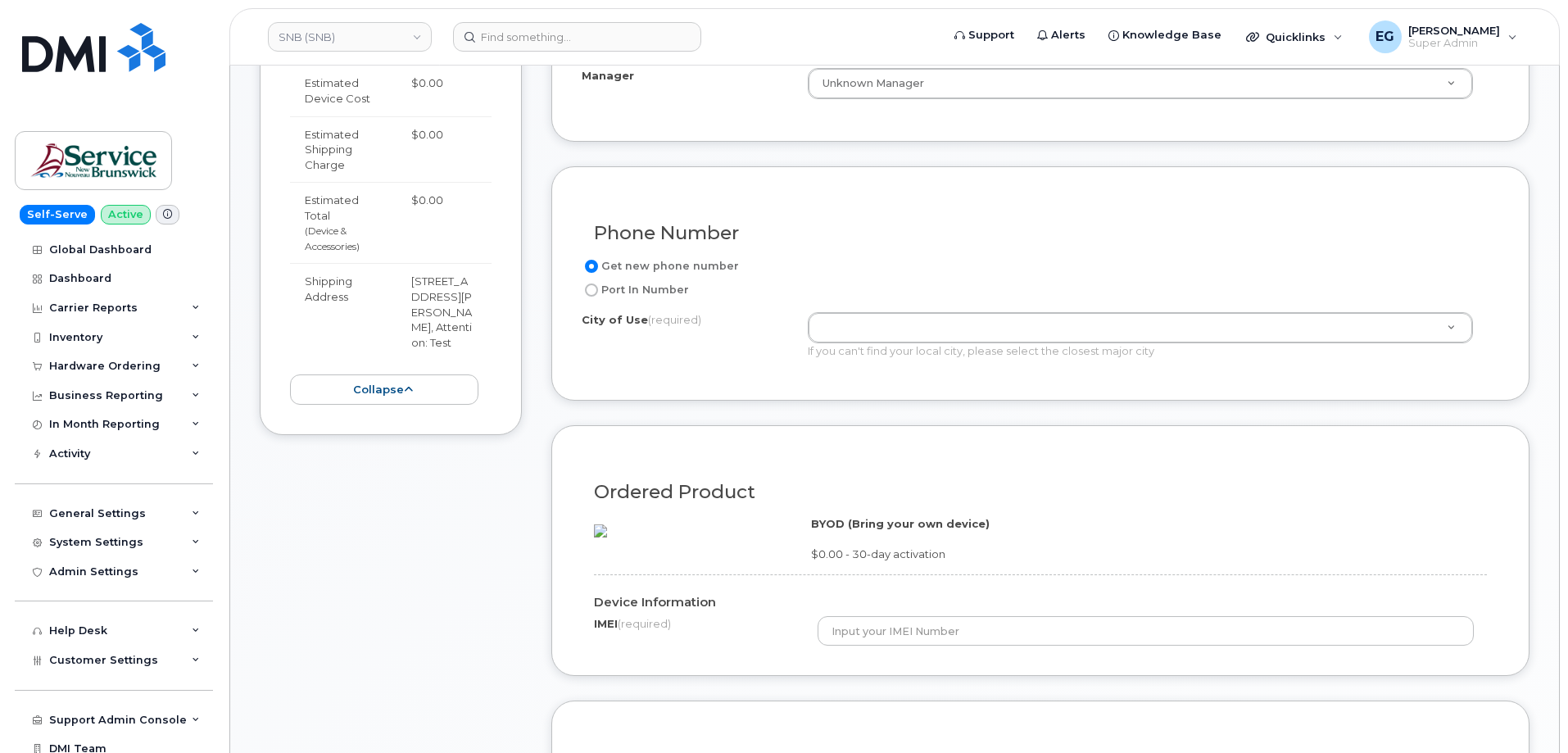
scroll to position [656, 0]
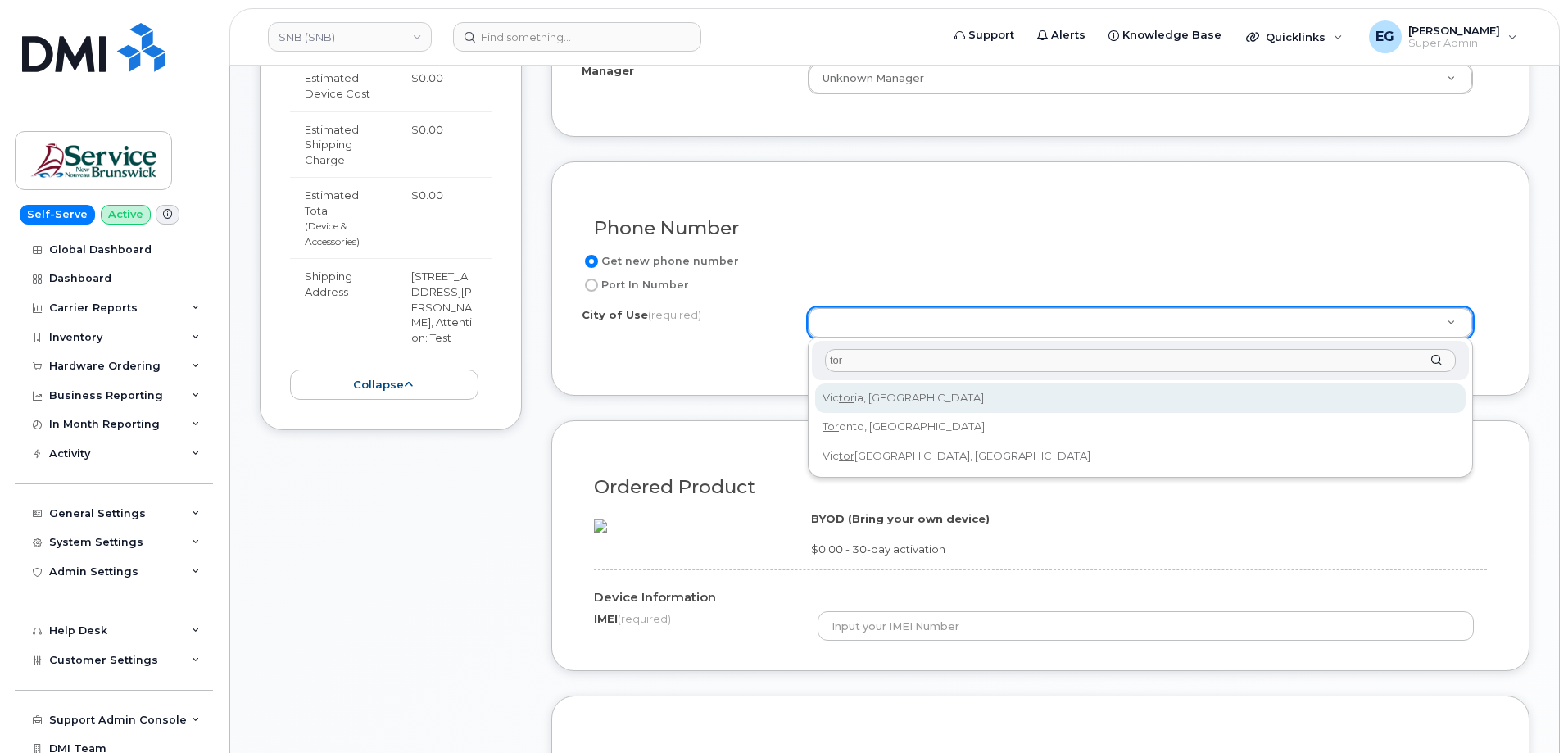
type input "tor"
type input "968"
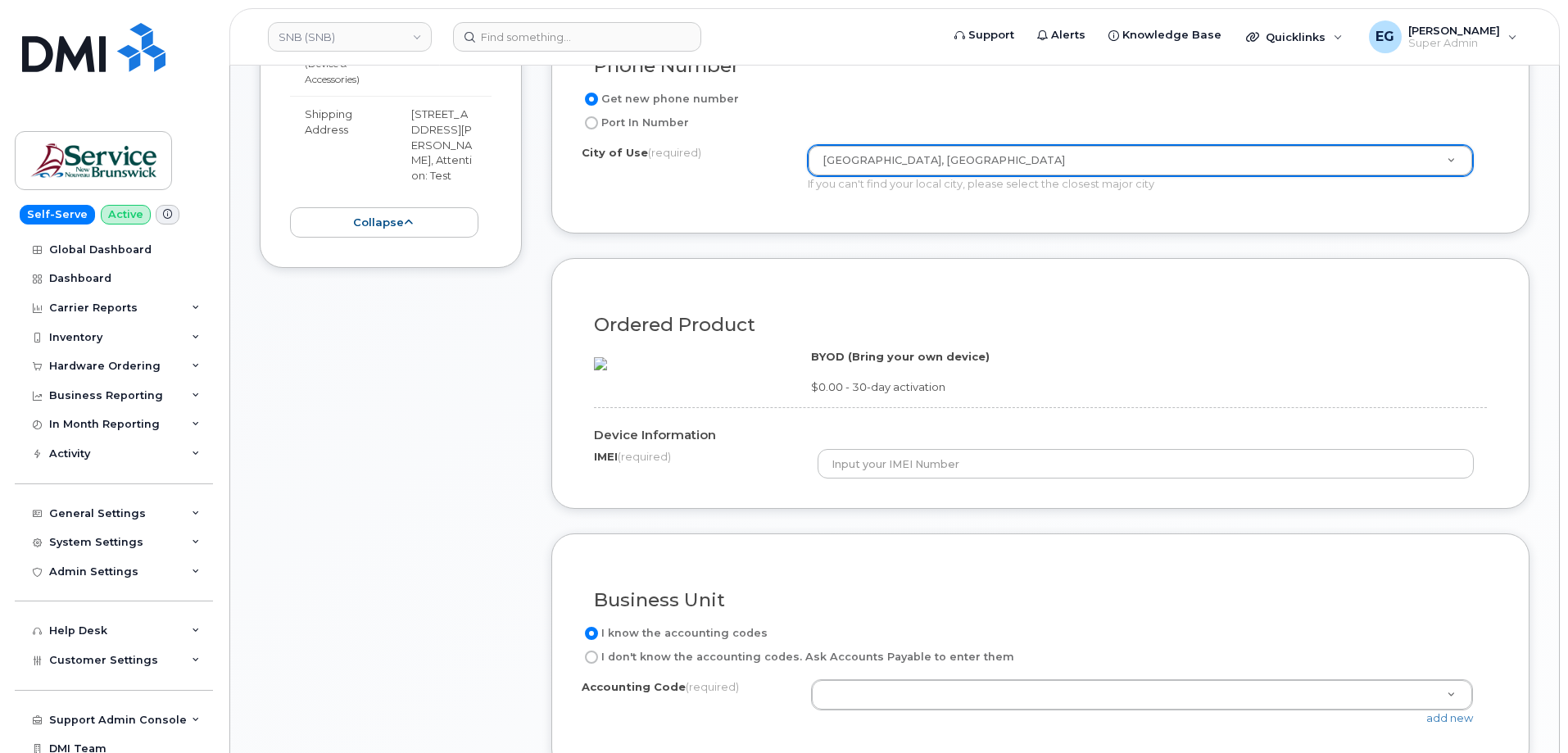
scroll to position [819, 0]
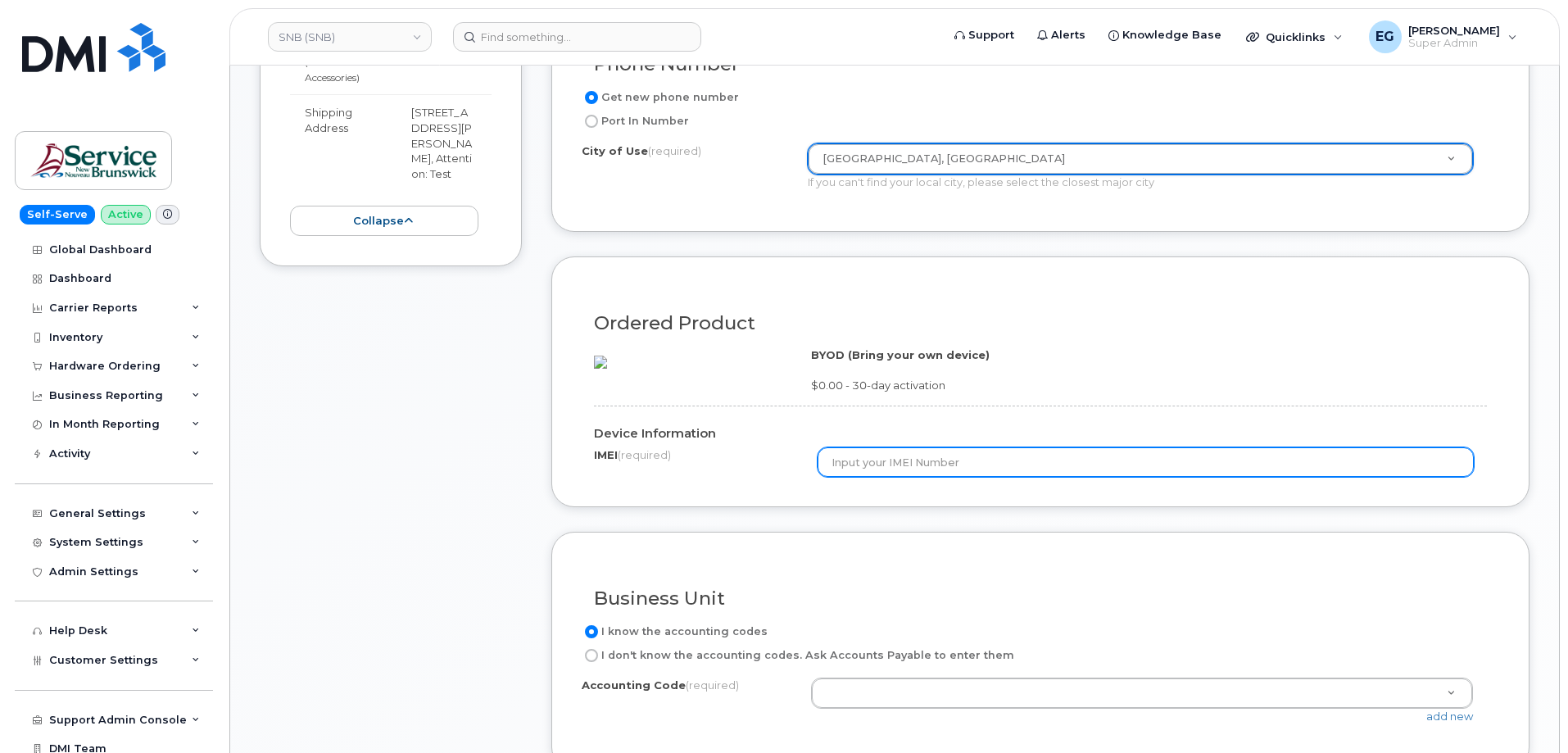
click at [905, 477] on input "text" at bounding box center [1146, 462] width 657 height 29
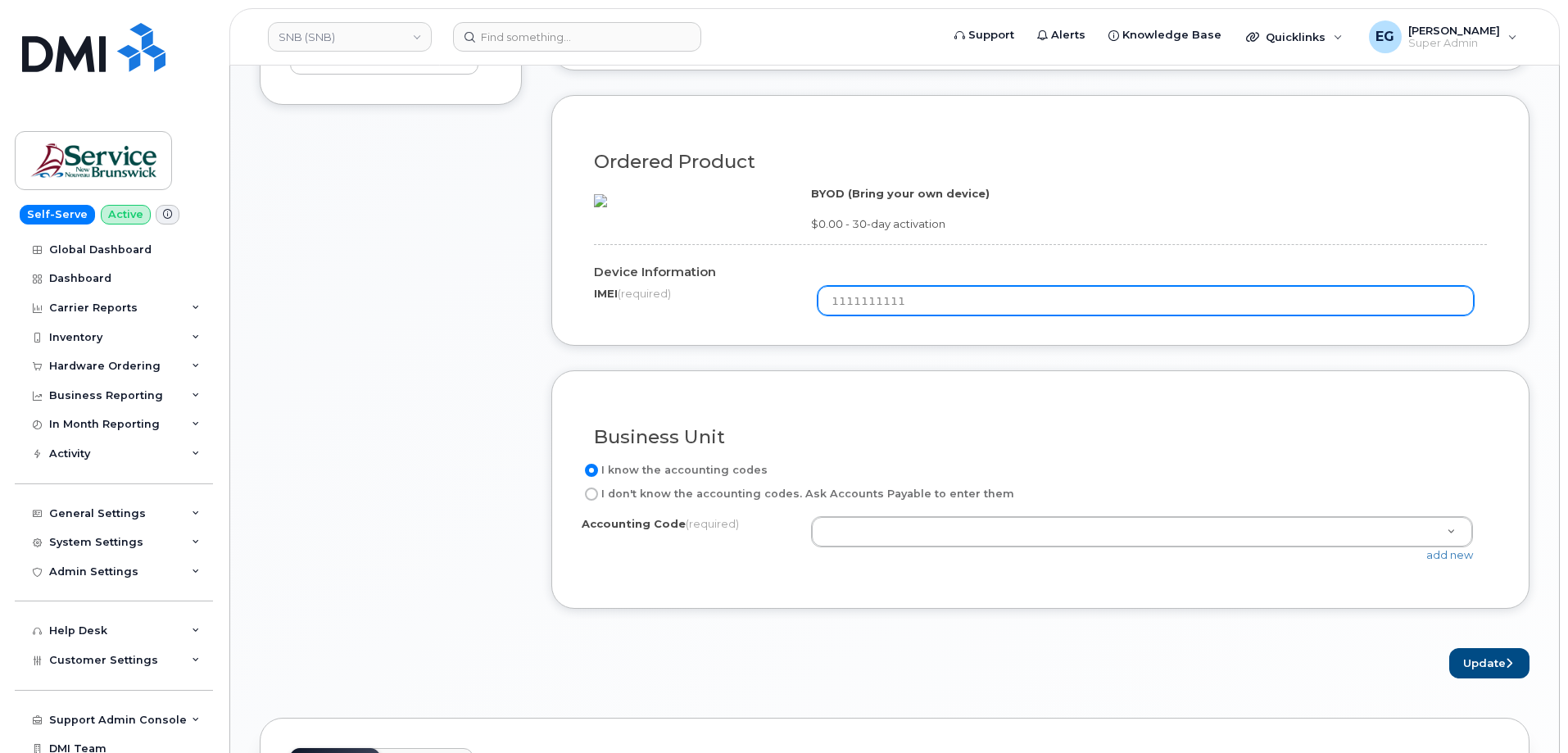
scroll to position [1065, 0]
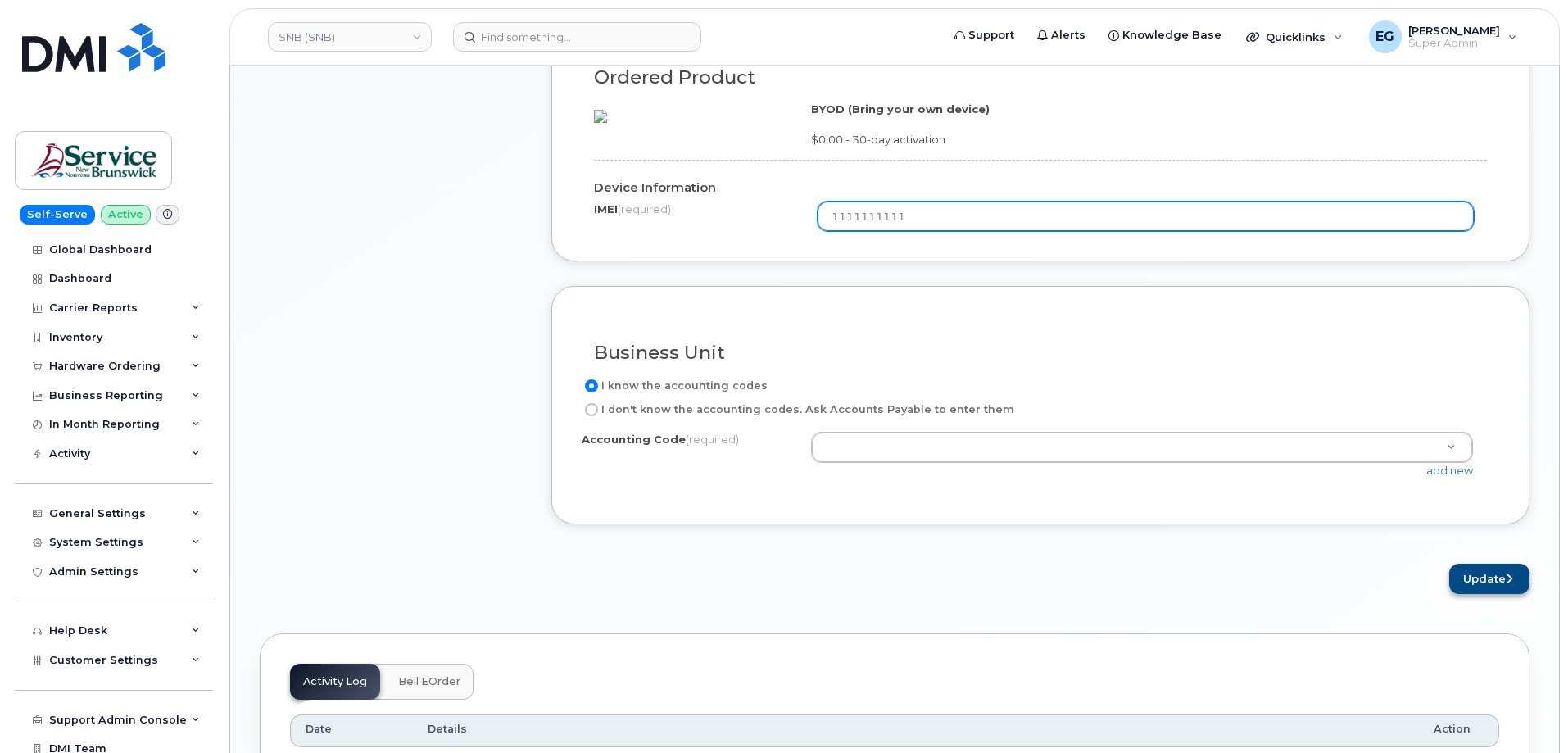
type input "1111111111"
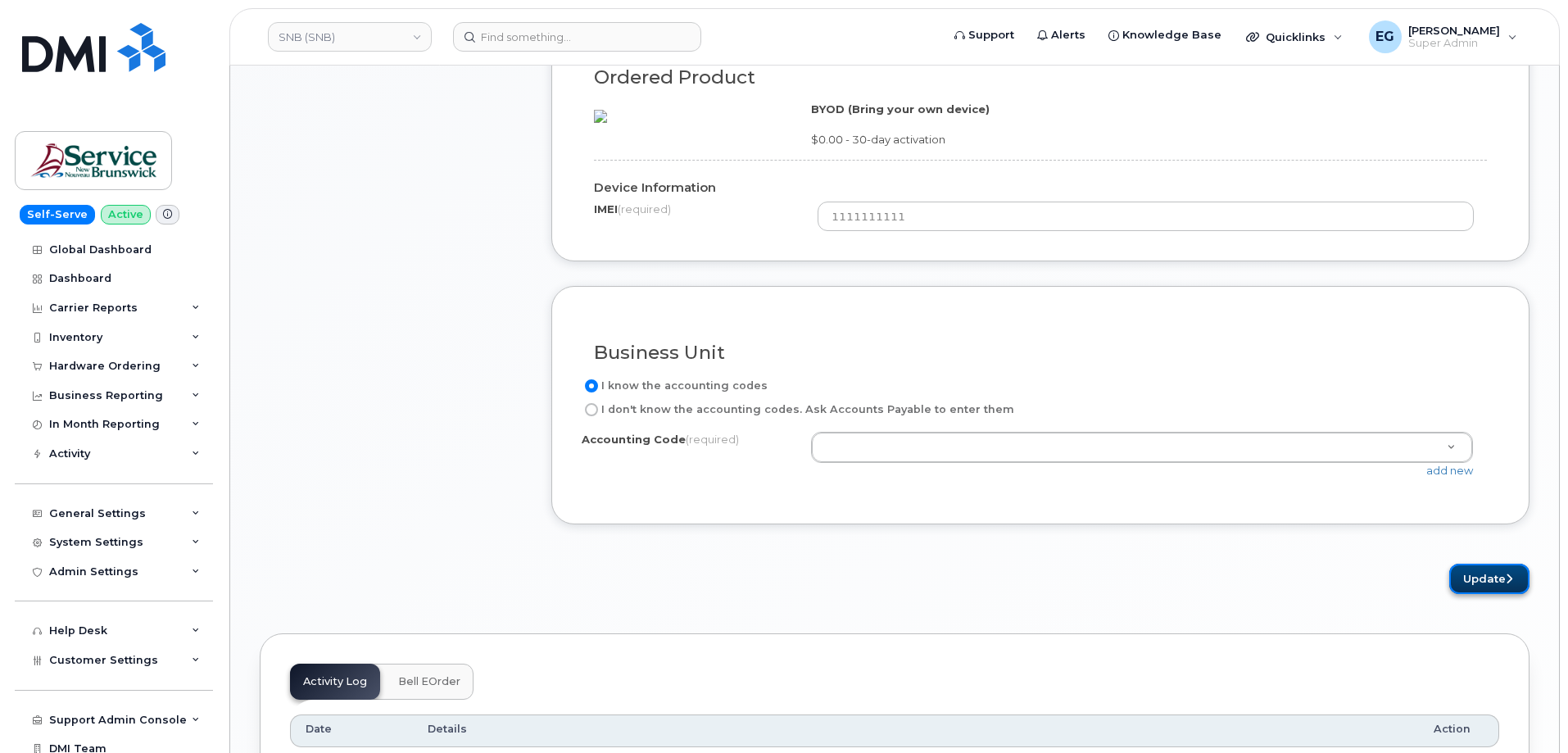
click at [1491, 594] on button "Update" at bounding box center [1489, 578] width 81 height 30
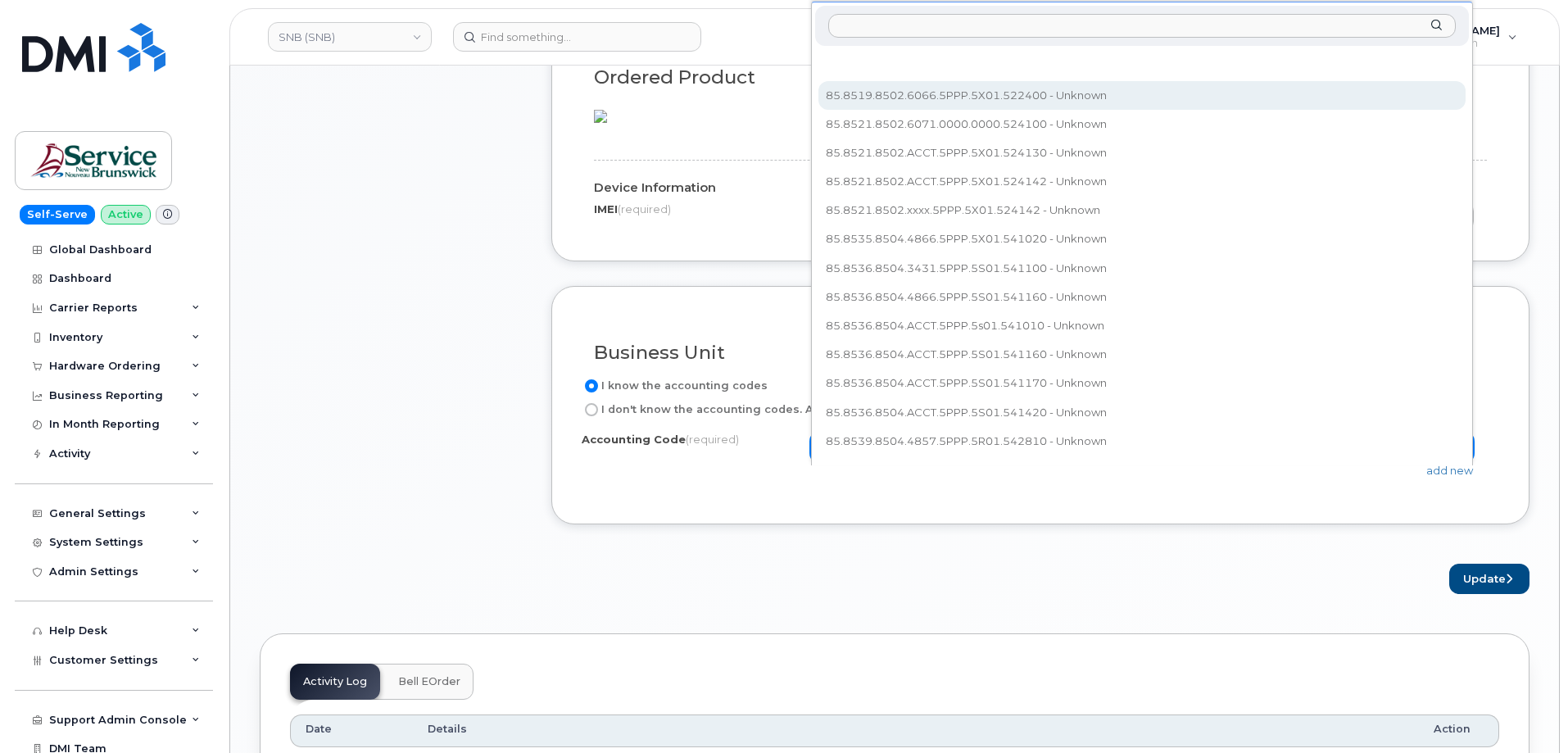
select select "85.8519.8502.6066.5PPP.5X01.522400"
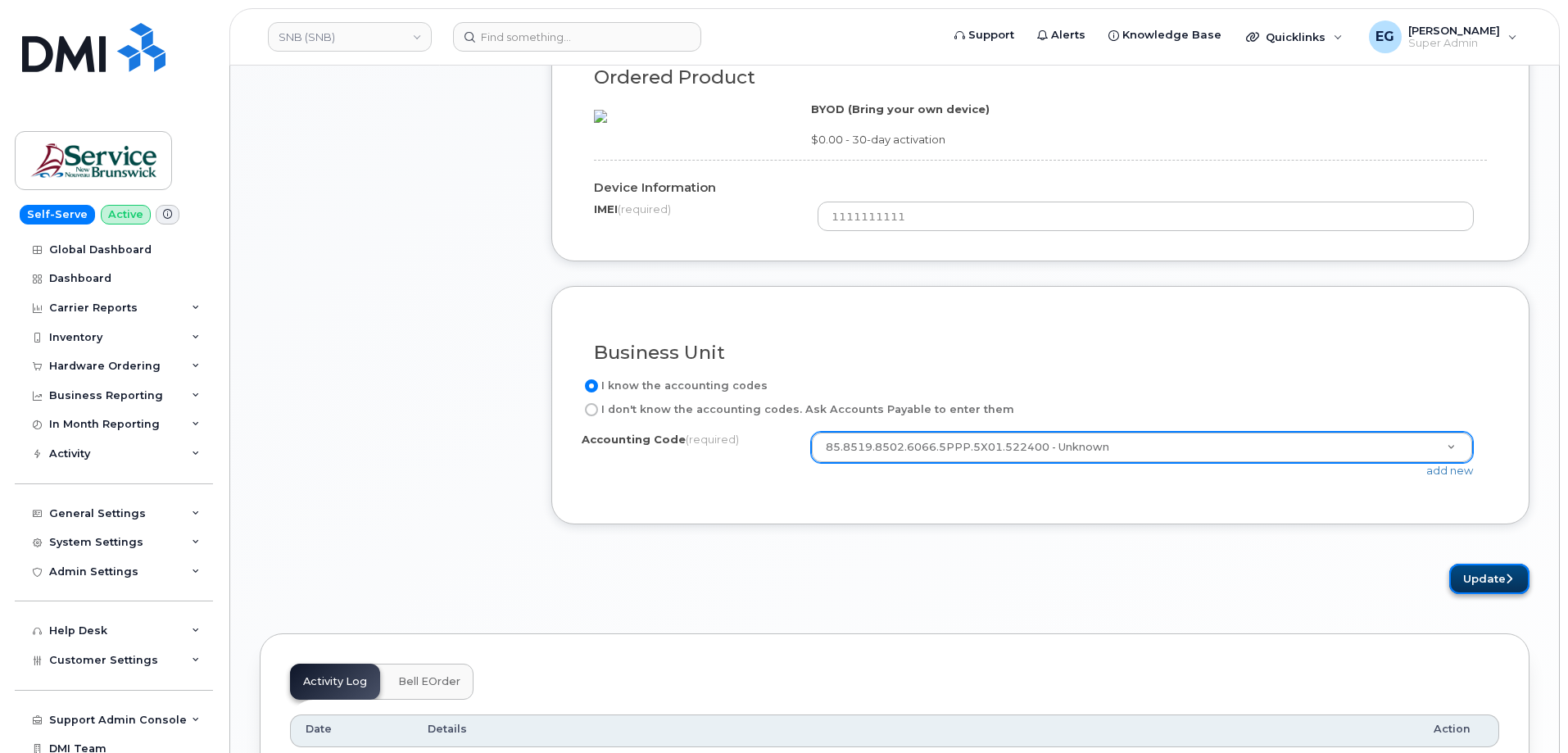
click at [1494, 594] on button "Update" at bounding box center [1489, 578] width 81 height 30
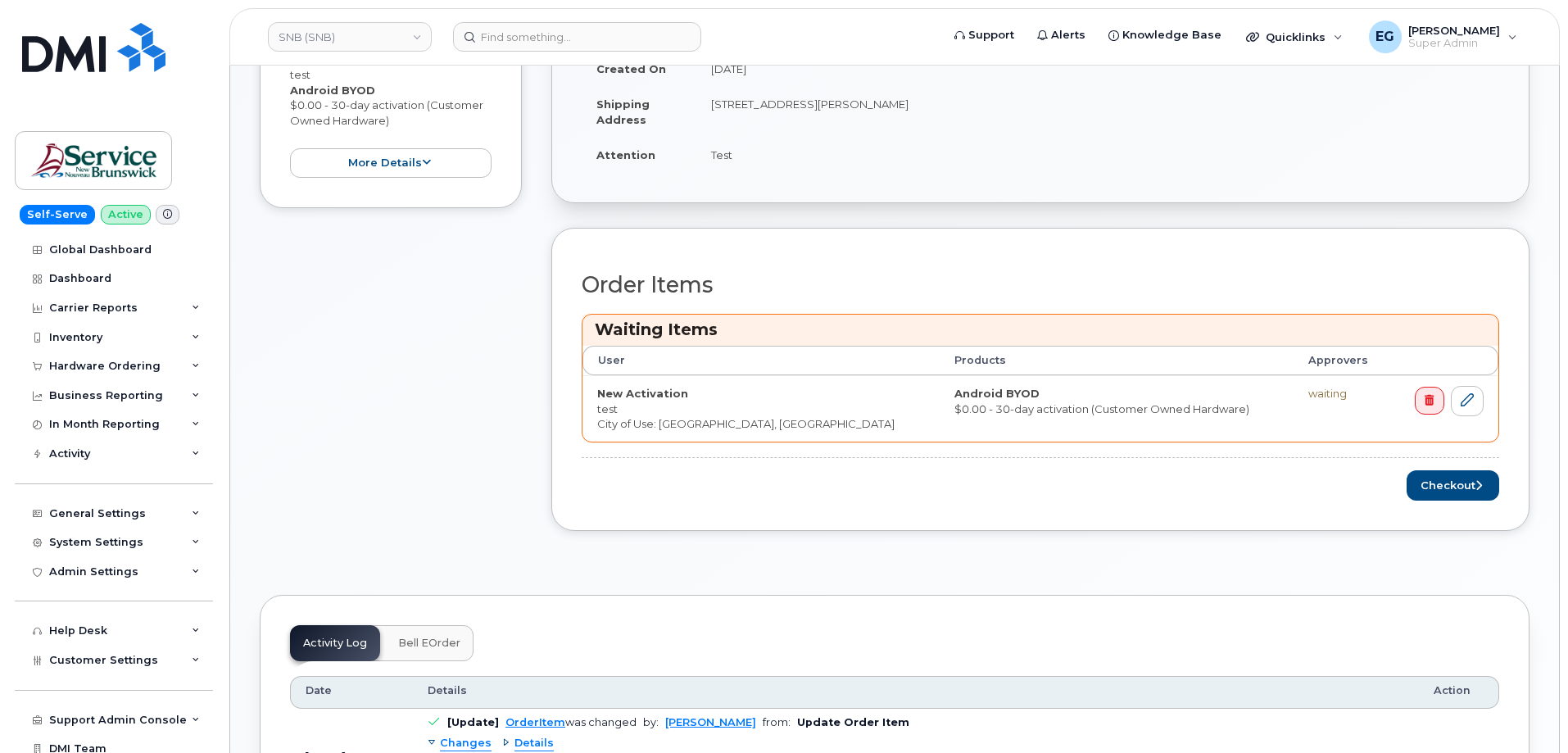
scroll to position [573, 0]
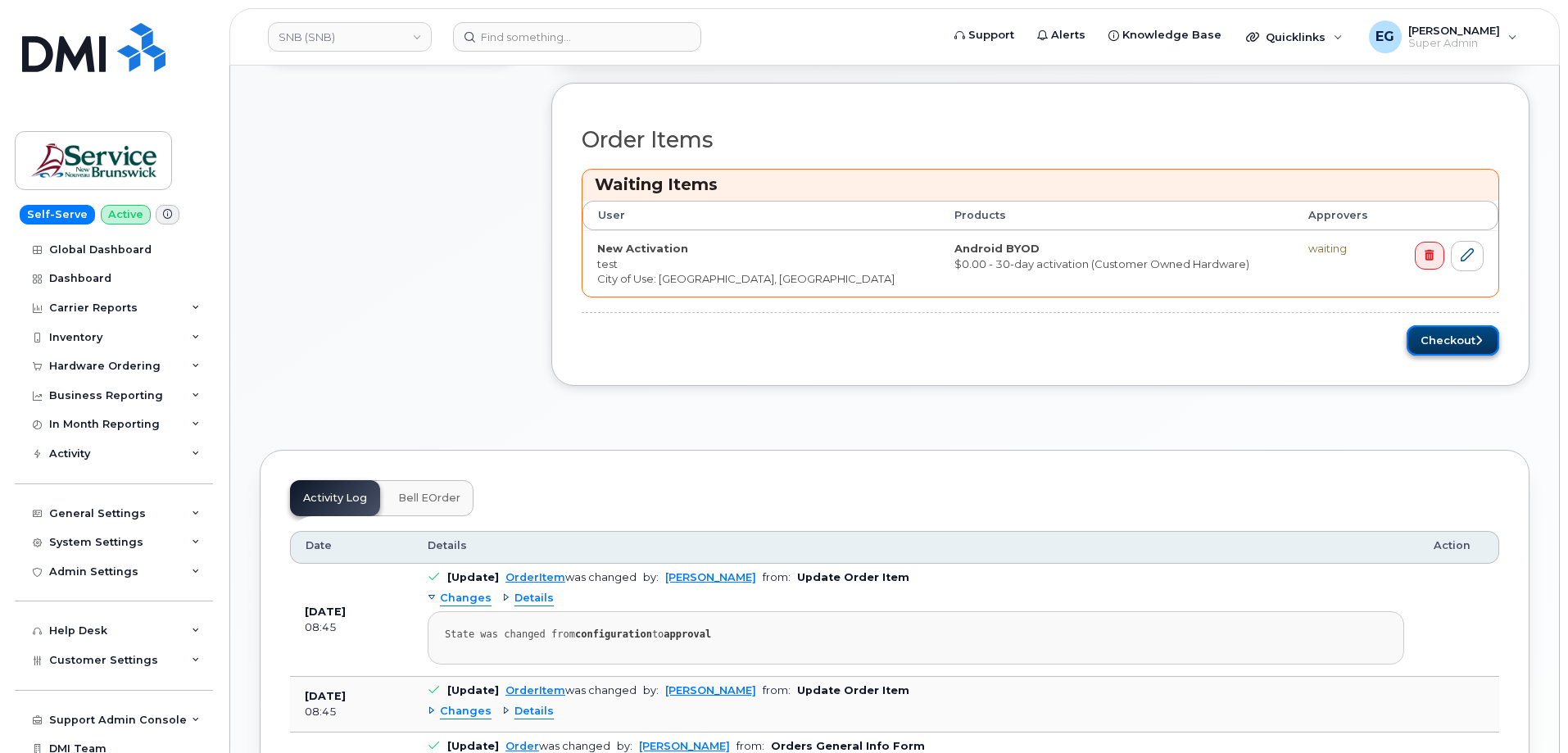
click at [1430, 343] on button "Checkout" at bounding box center [1453, 340] width 93 height 30
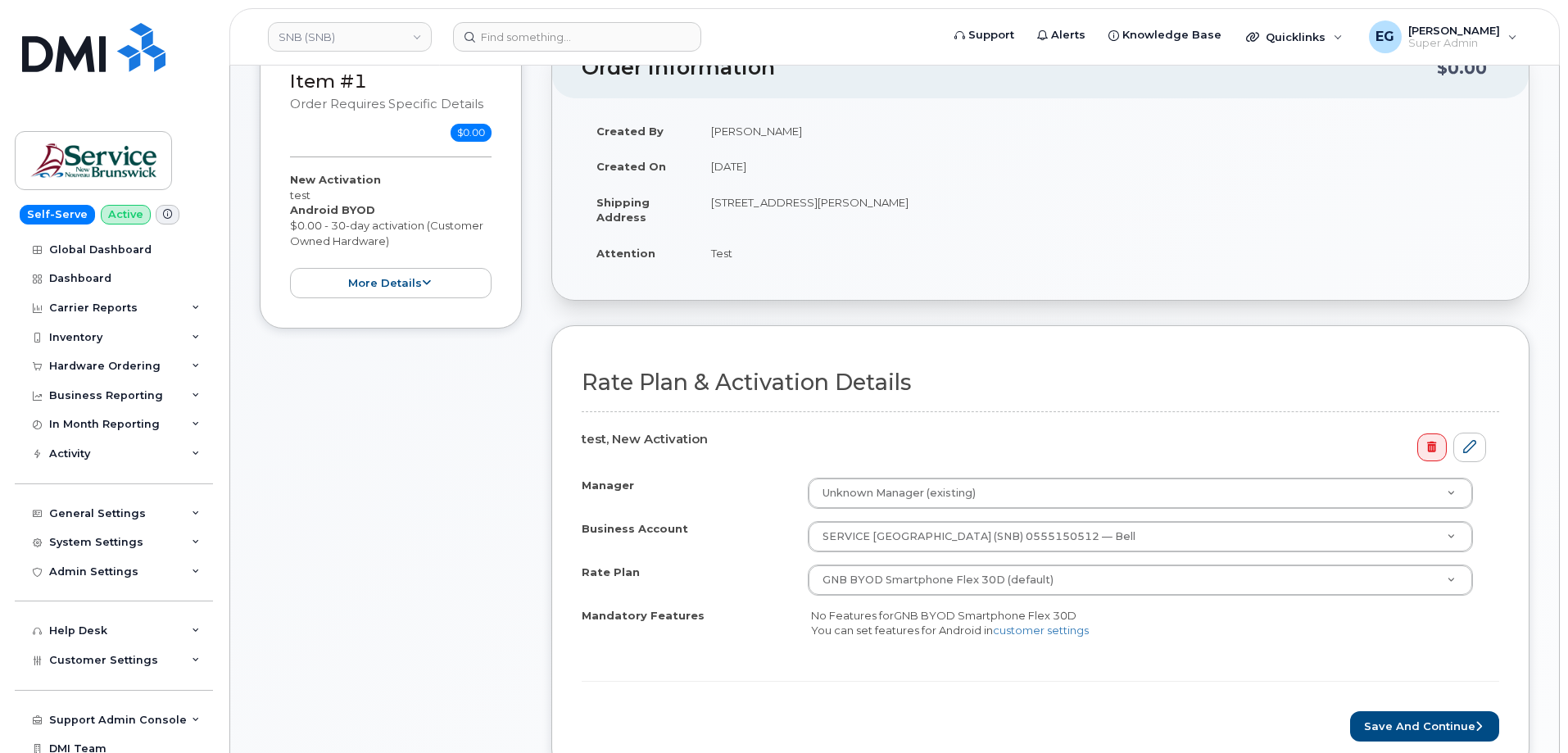
scroll to position [82, 0]
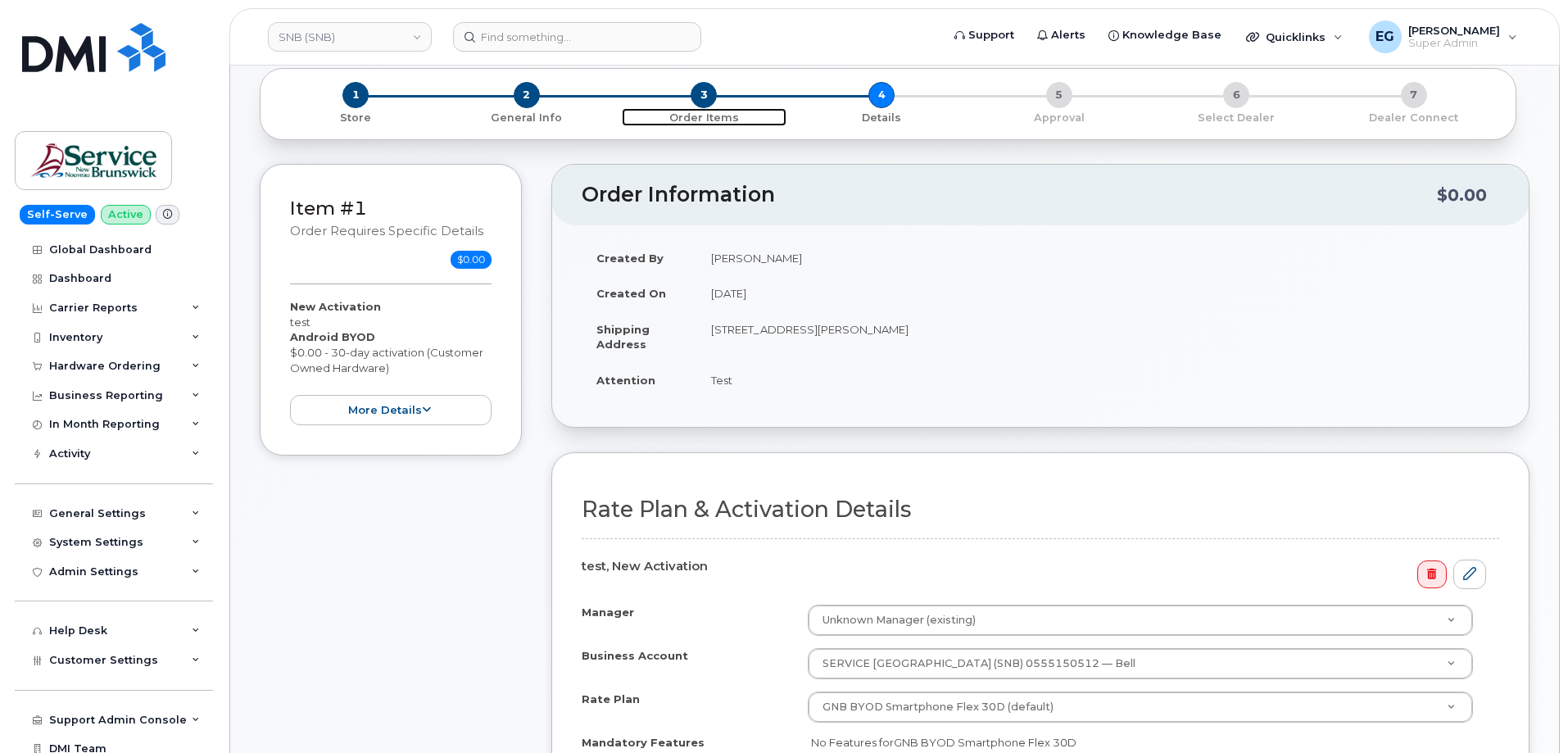
click at [708, 101] on span "3" at bounding box center [704, 95] width 27 height 27
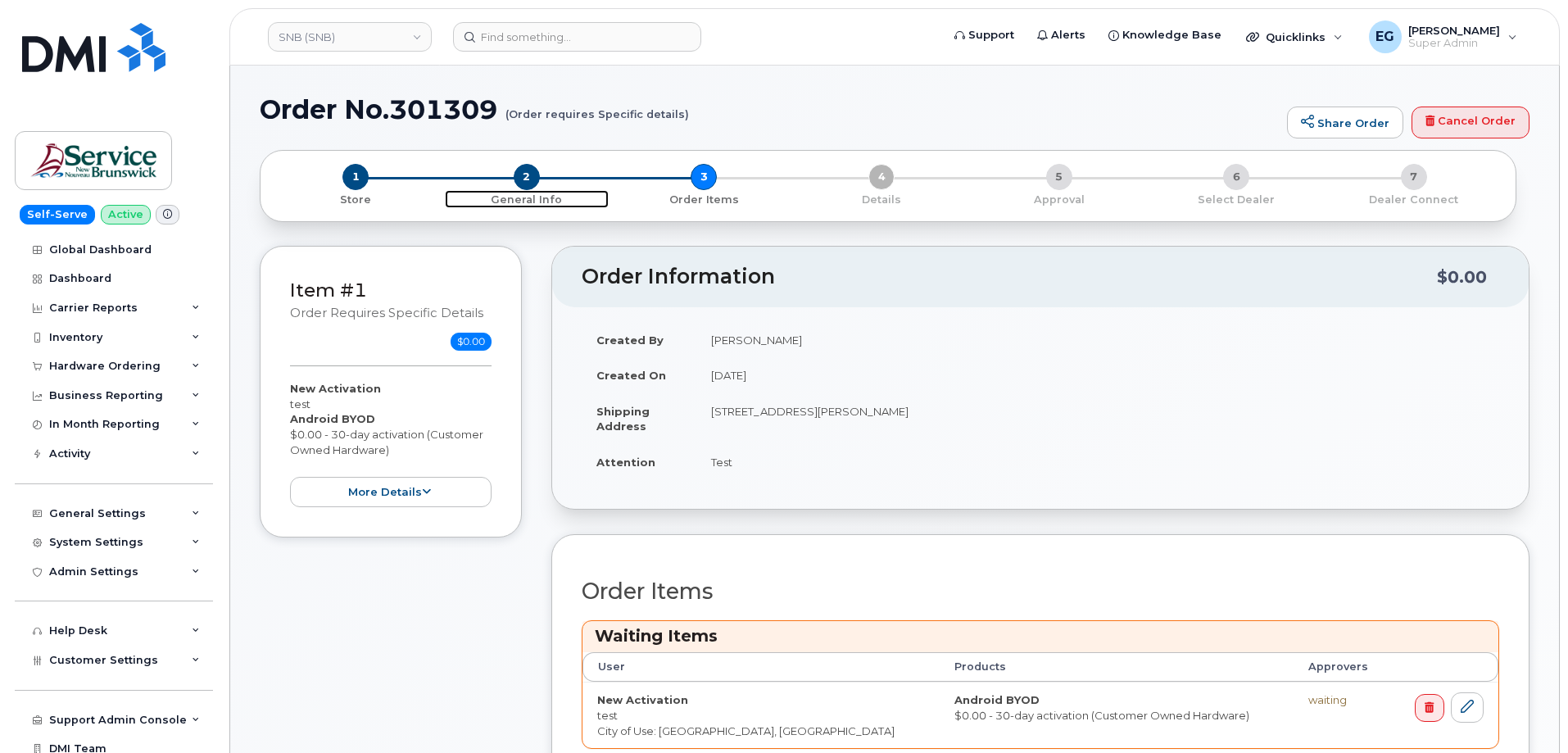
click at [527, 176] on span "2" at bounding box center [527, 177] width 27 height 27
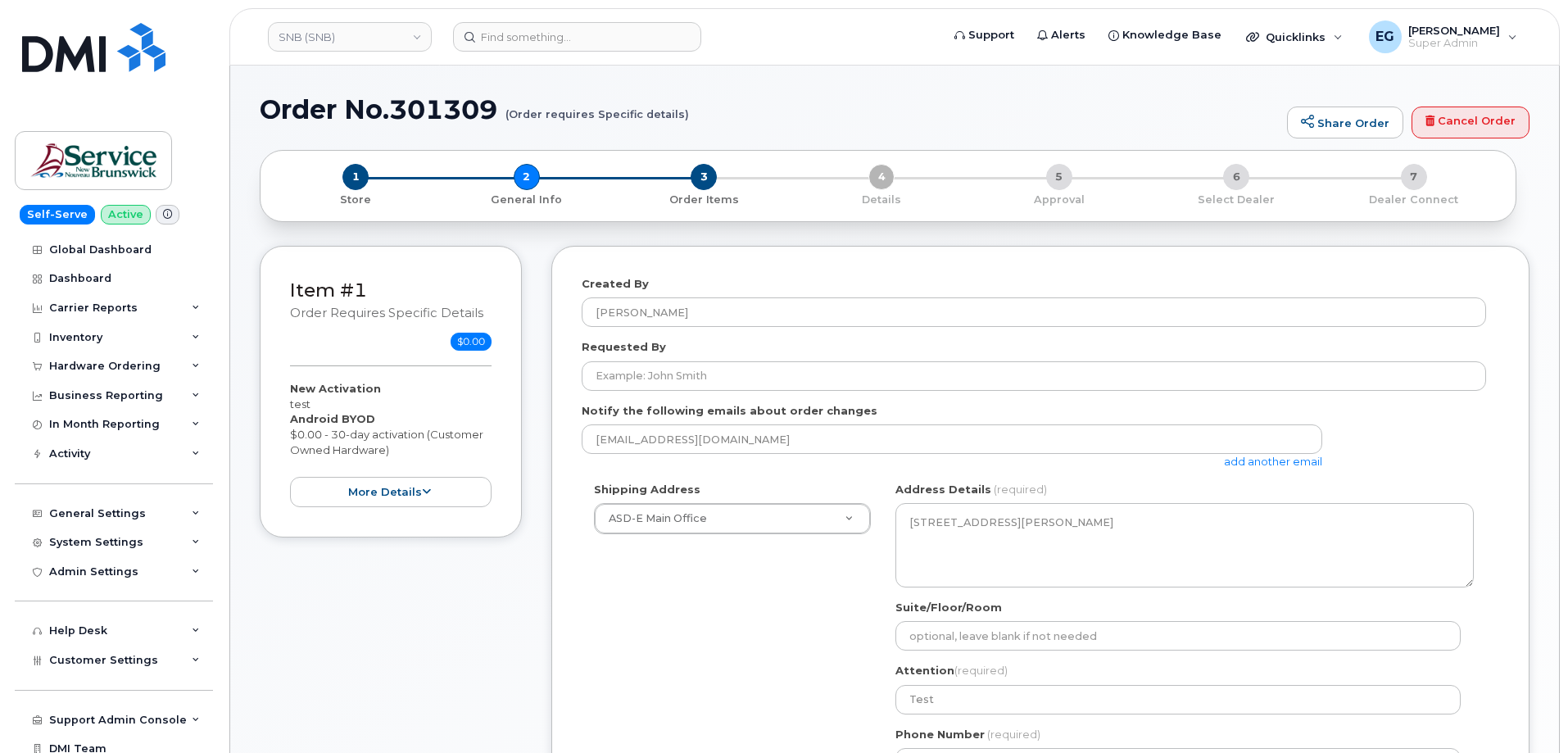
select select
click at [700, 169] on span "3" at bounding box center [704, 177] width 27 height 27
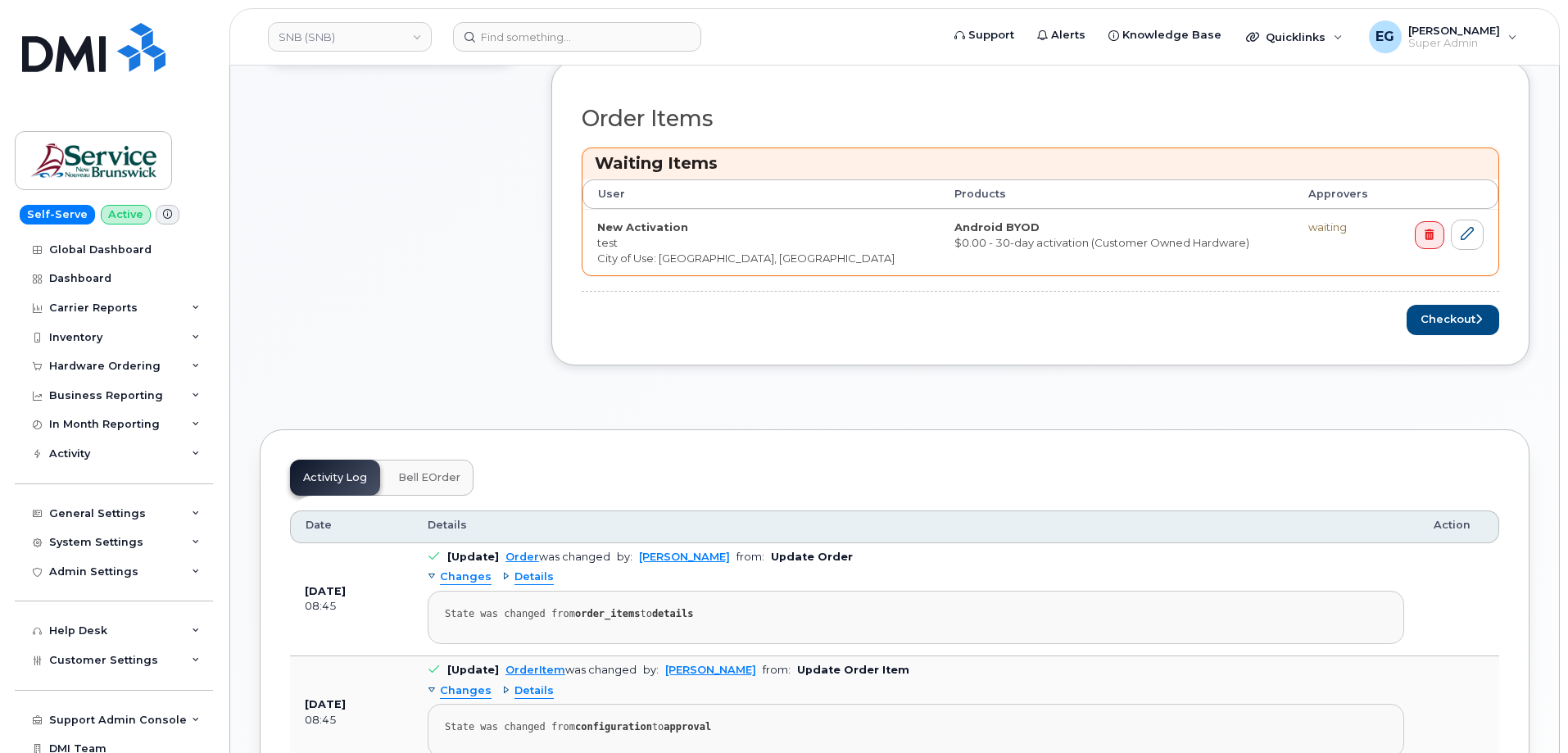
scroll to position [409, 0]
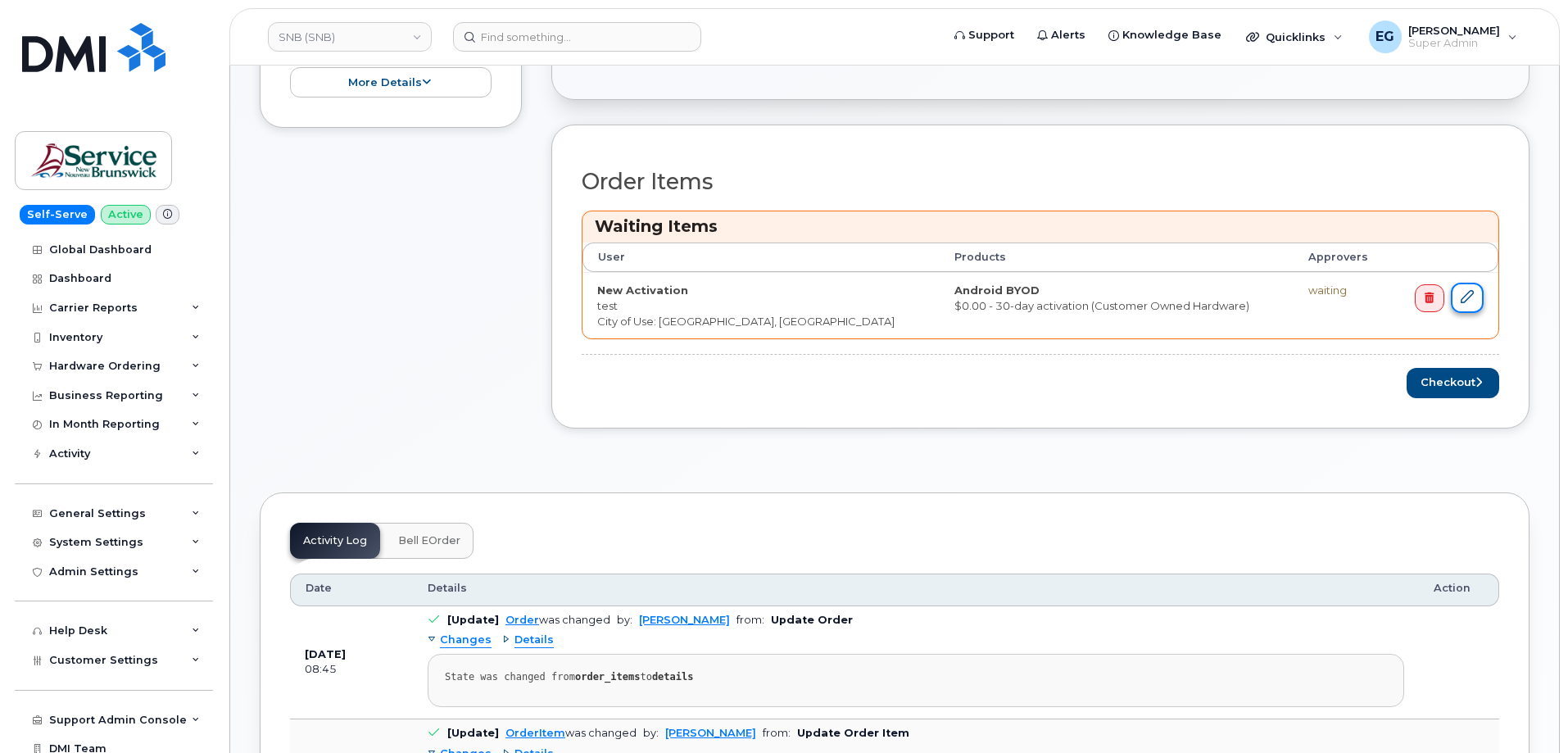
click at [1473, 304] on link at bounding box center [1467, 298] width 33 height 30
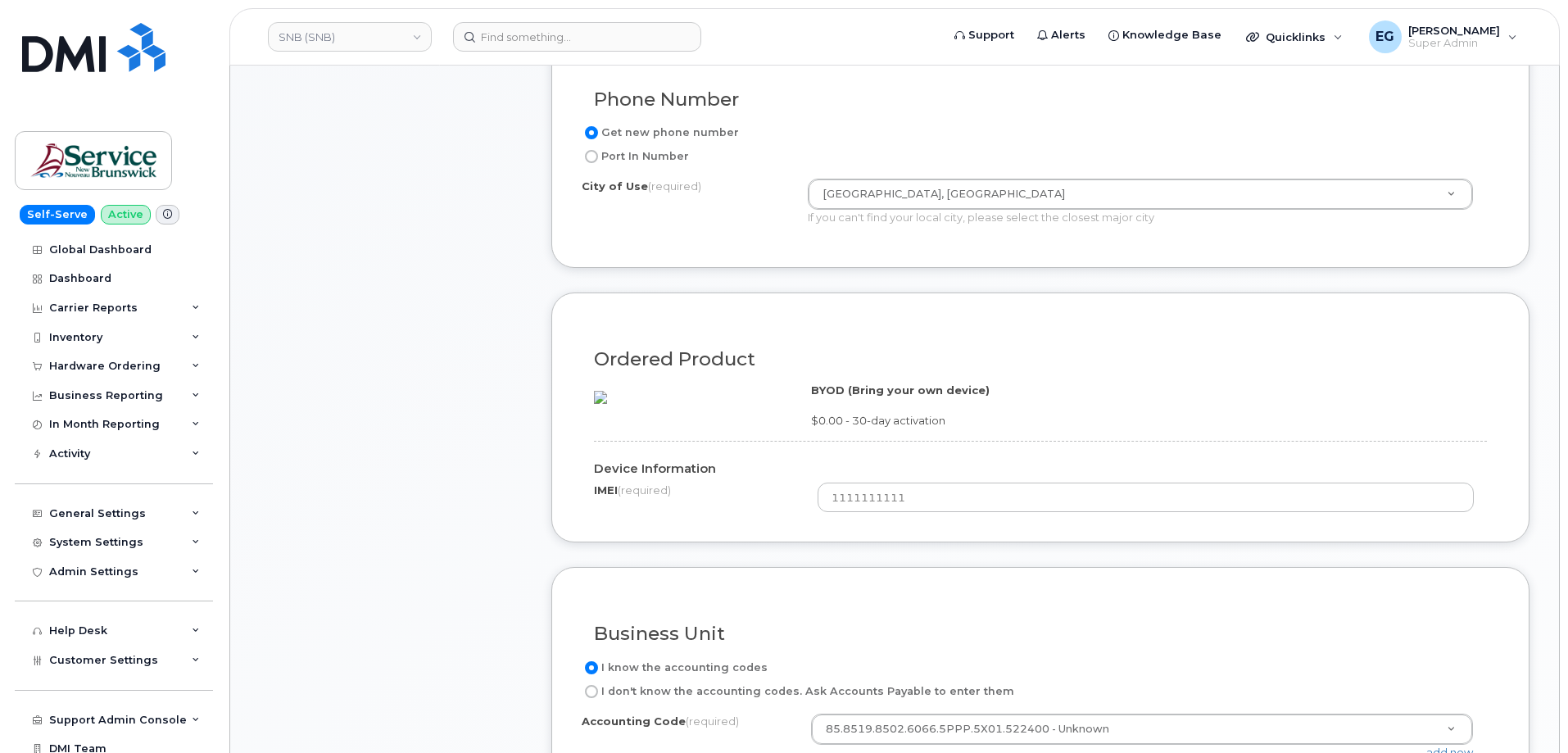
scroll to position [656, 0]
